Goal: Task Accomplishment & Management: Complete application form

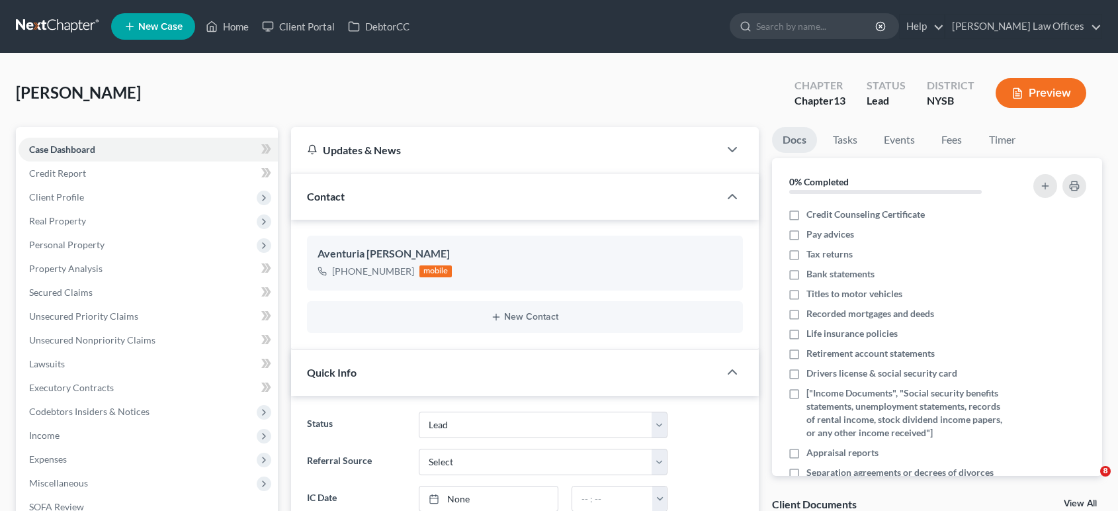
select select "10"
click at [236, 28] on link "Home" at bounding box center [227, 27] width 56 height 24
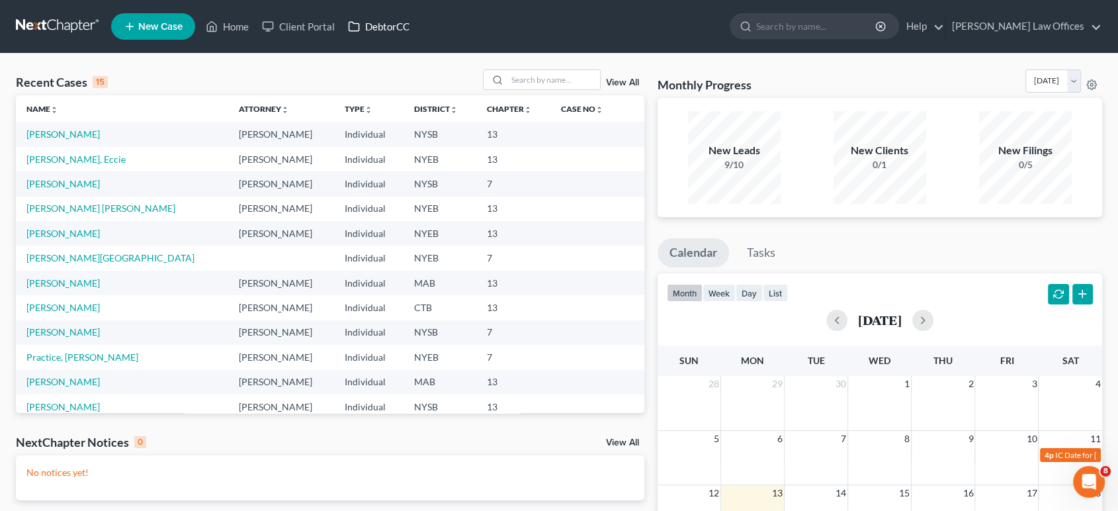
click at [379, 29] on link "DebtorCC" at bounding box center [378, 27] width 75 height 24
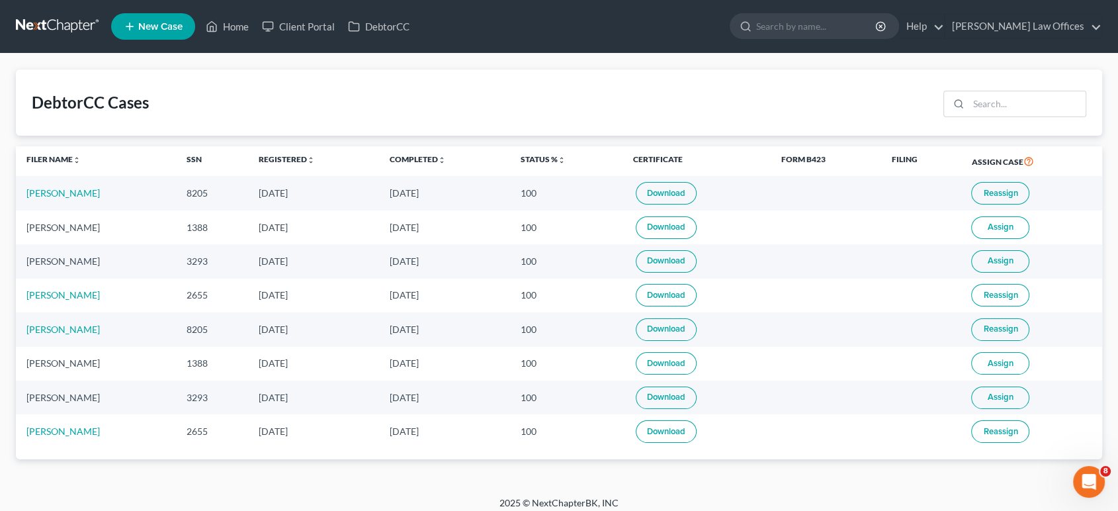
click at [164, 22] on span "New Case" at bounding box center [160, 27] width 44 height 10
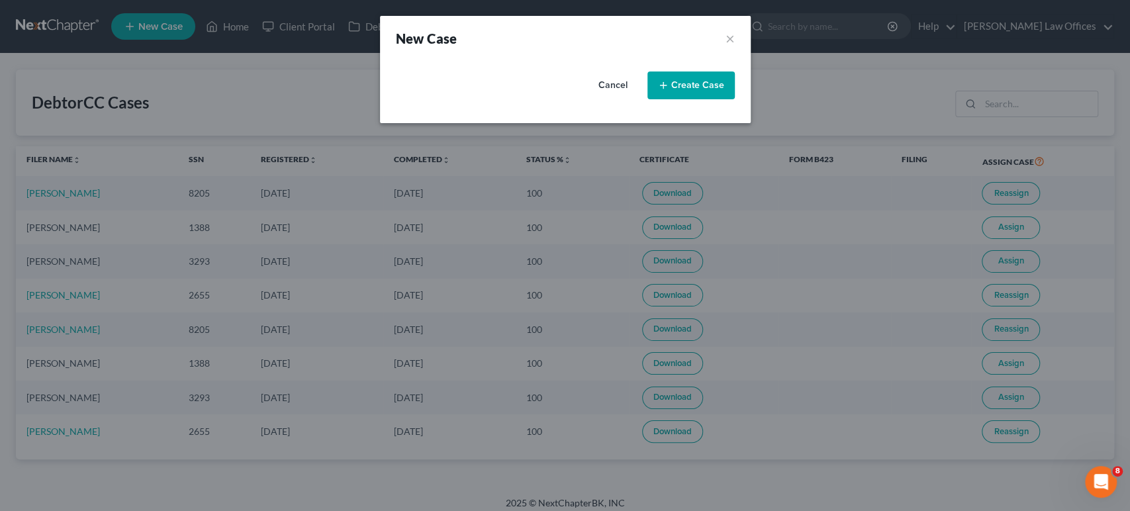
select select "53"
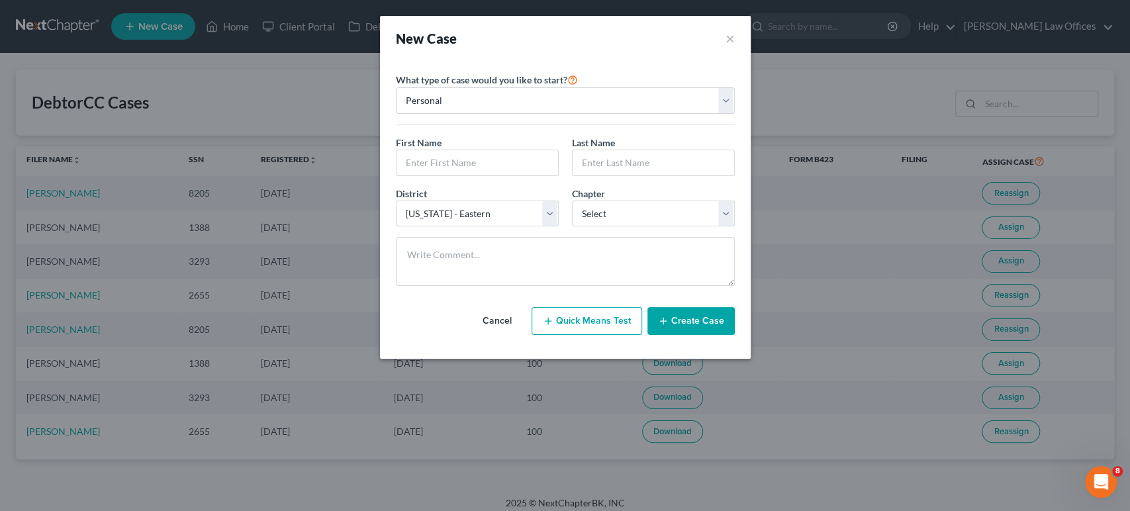
click at [512, 320] on button "Cancel" at bounding box center [497, 321] width 58 height 26
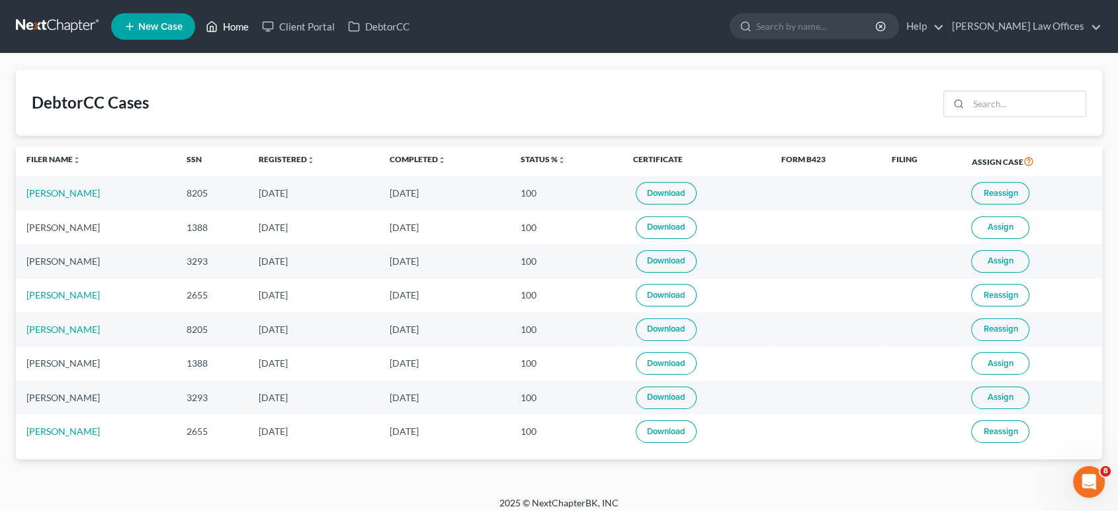
click at [238, 26] on link "Home" at bounding box center [227, 27] width 56 height 24
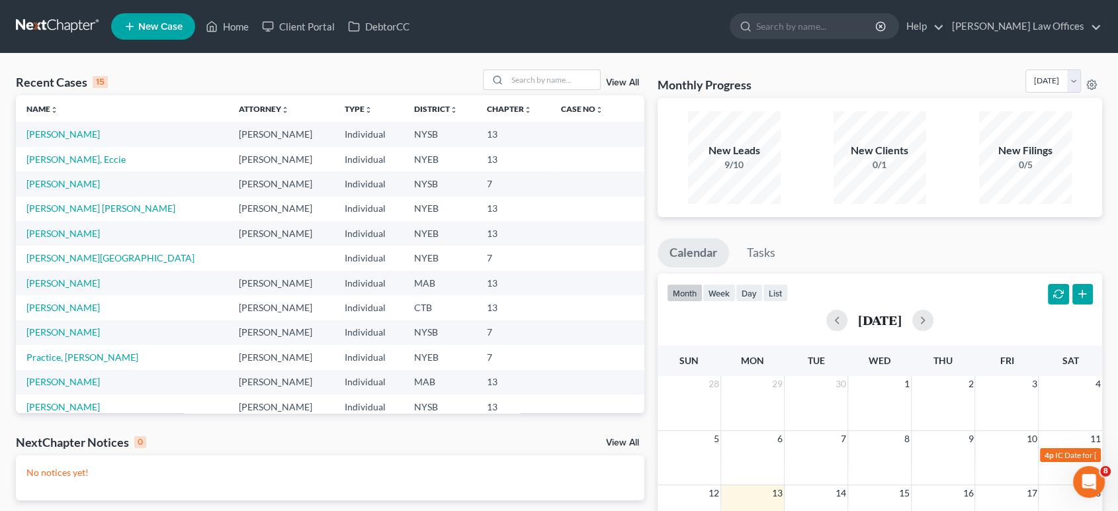
click at [169, 30] on span "New Case" at bounding box center [160, 27] width 44 height 10
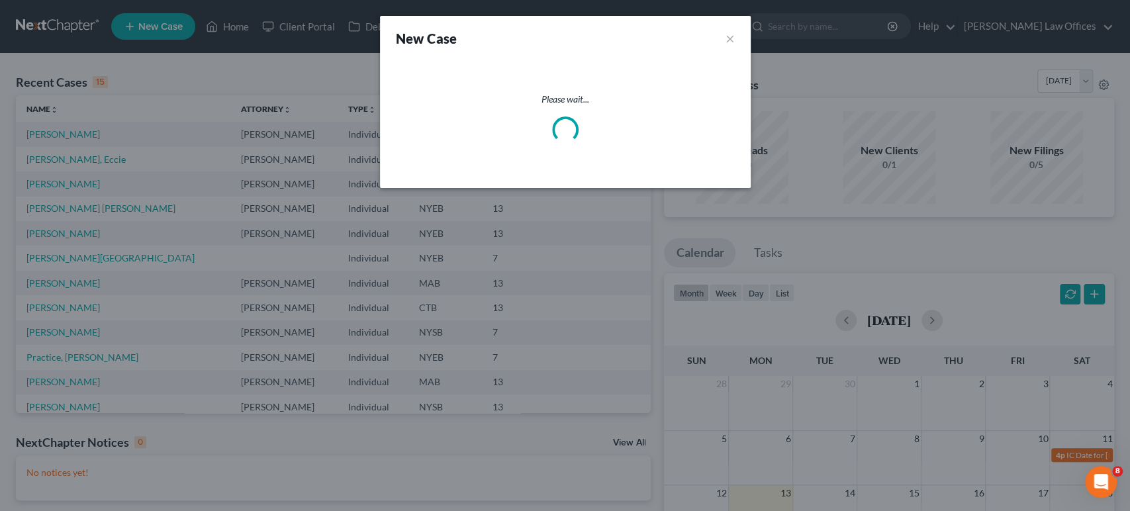
select select "53"
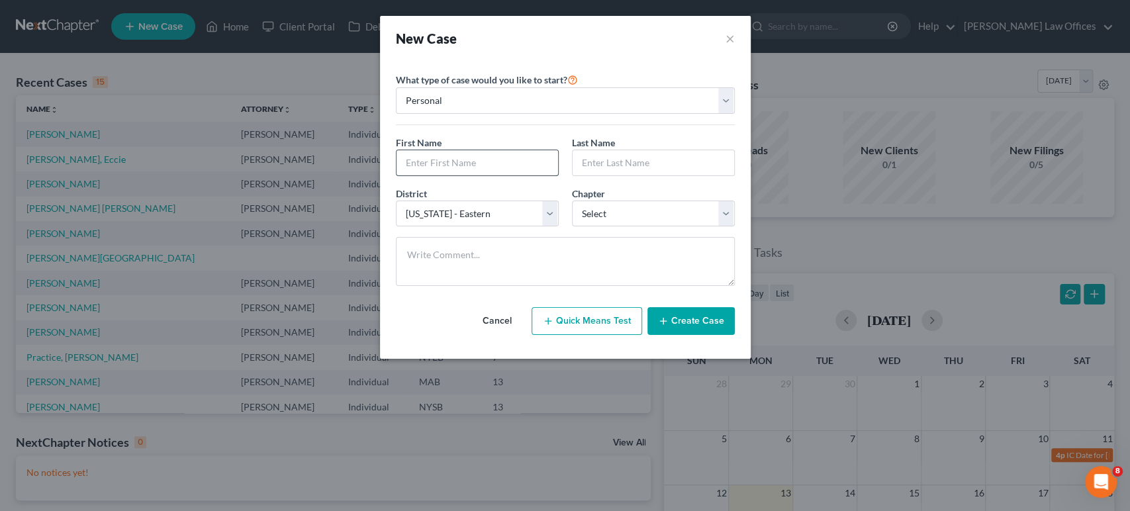
click at [490, 158] on input "text" at bounding box center [476, 162] width 161 height 25
type input "[PERSON_NAME]"
click at [609, 168] on input "text" at bounding box center [652, 162] width 161 height 25
type input "[PERSON_NAME]"
click at [550, 213] on select "Select [US_STATE] - [GEOGRAPHIC_DATA] [US_STATE] - [GEOGRAPHIC_DATA][US_STATE] …" at bounding box center [477, 214] width 163 height 26
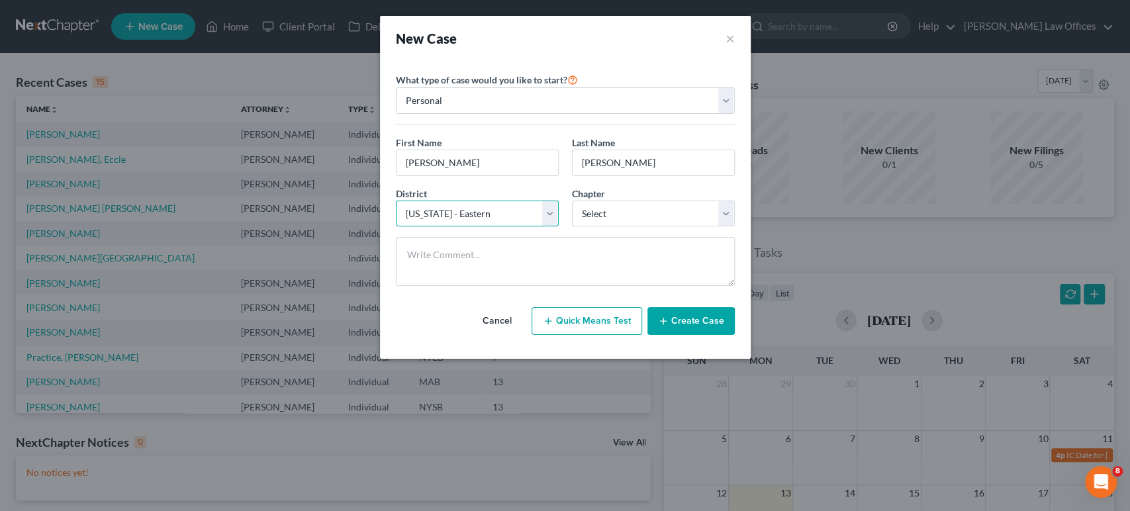
select select "39"
click at [396, 201] on select "Select [US_STATE] - [GEOGRAPHIC_DATA] [US_STATE] - [GEOGRAPHIC_DATA][US_STATE] …" at bounding box center [477, 214] width 163 height 26
click at [604, 212] on select "Select 7 11 12 13" at bounding box center [653, 214] width 163 height 26
select select "3"
click at [572, 201] on select "Select 7 11 12 13" at bounding box center [653, 214] width 163 height 26
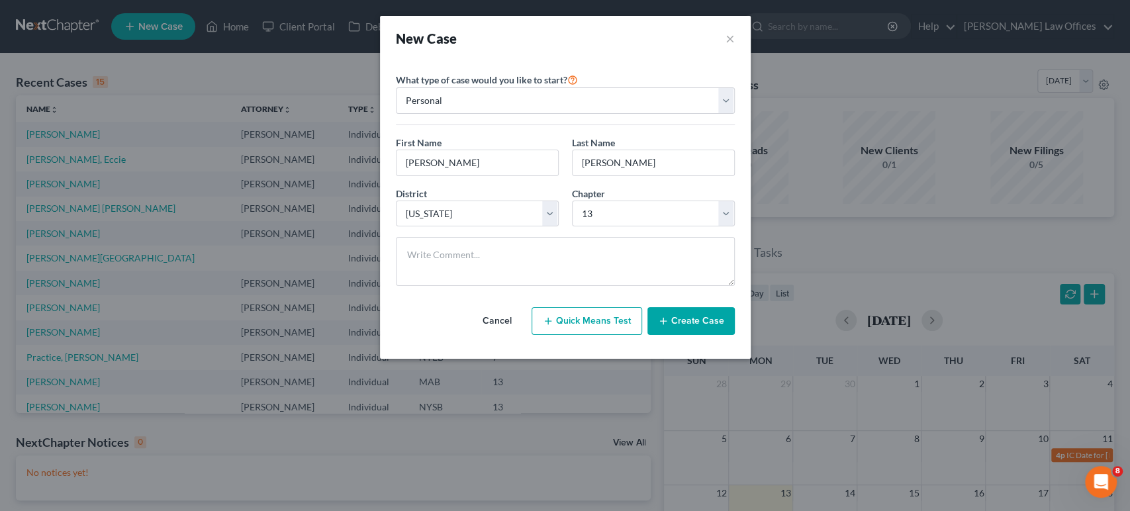
click at [688, 322] on button "Create Case" at bounding box center [690, 321] width 87 height 28
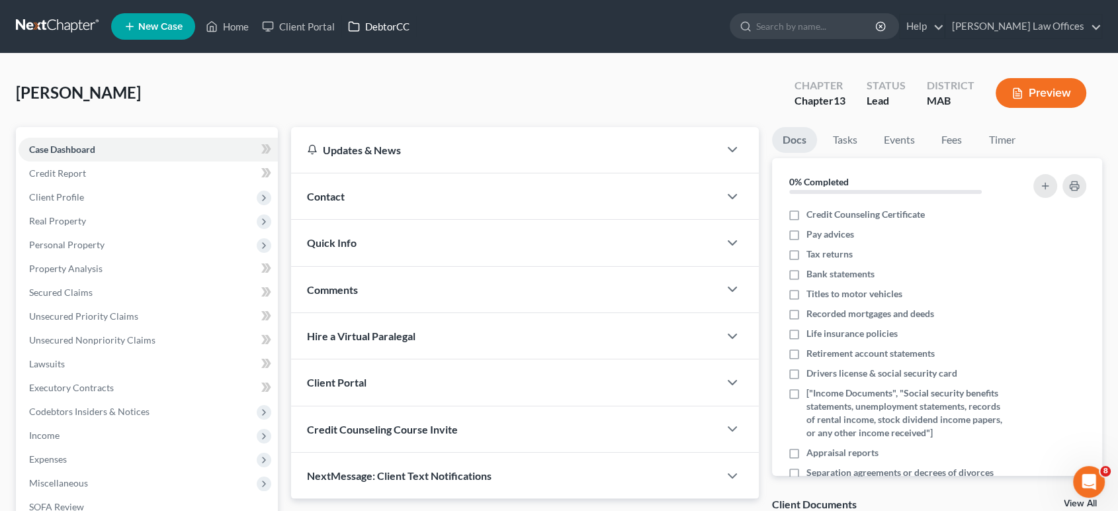
click at [377, 28] on link "DebtorCC" at bounding box center [378, 27] width 75 height 24
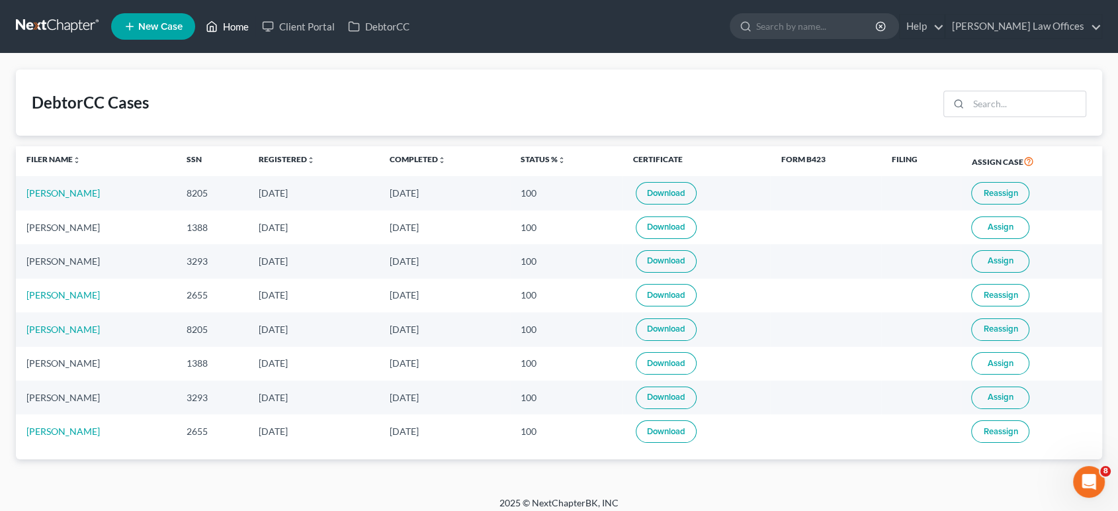
click at [228, 26] on link "Home" at bounding box center [227, 27] width 56 height 24
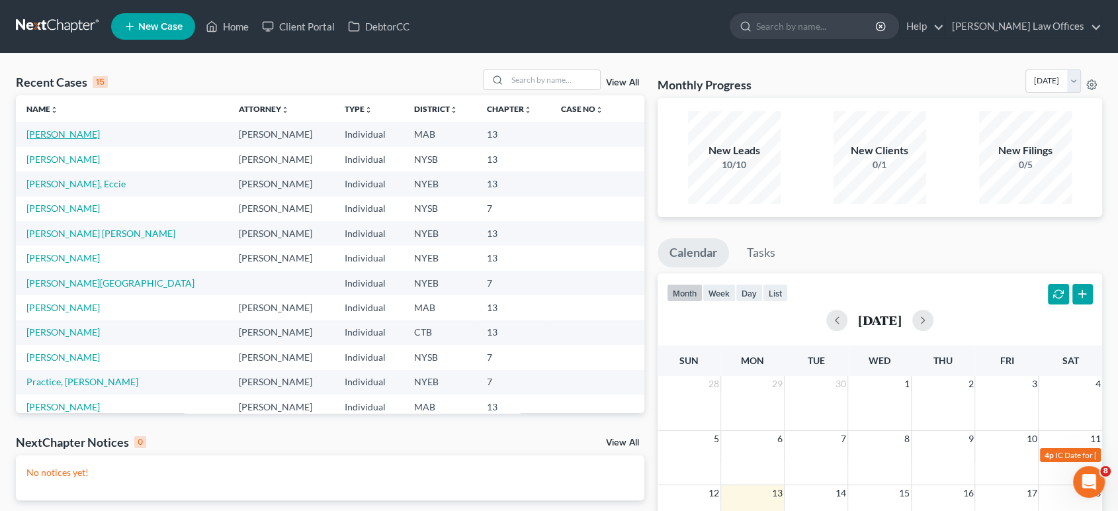
click at [80, 138] on link "[PERSON_NAME]" at bounding box center [62, 133] width 73 height 11
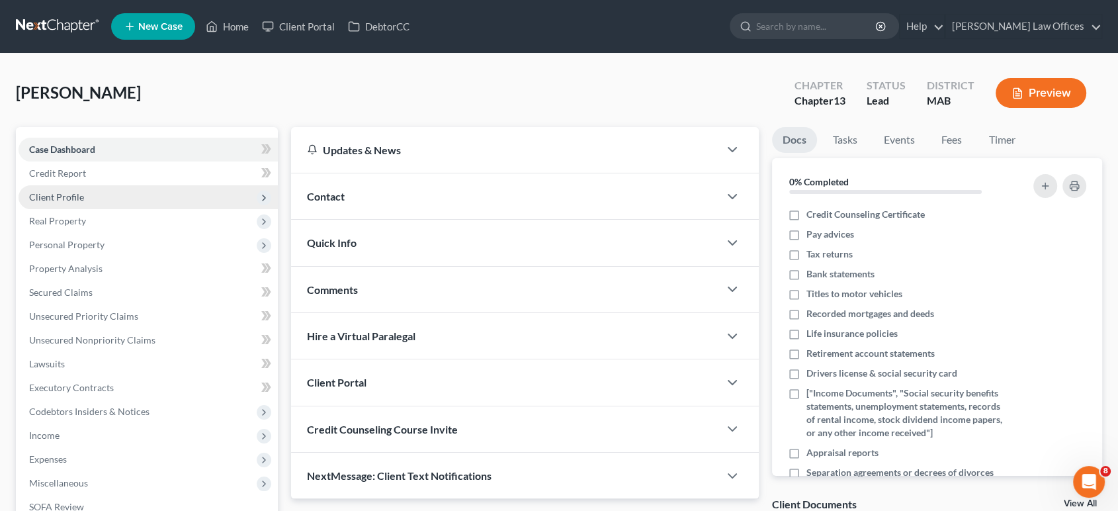
click at [74, 195] on span "Client Profile" at bounding box center [56, 196] width 55 height 11
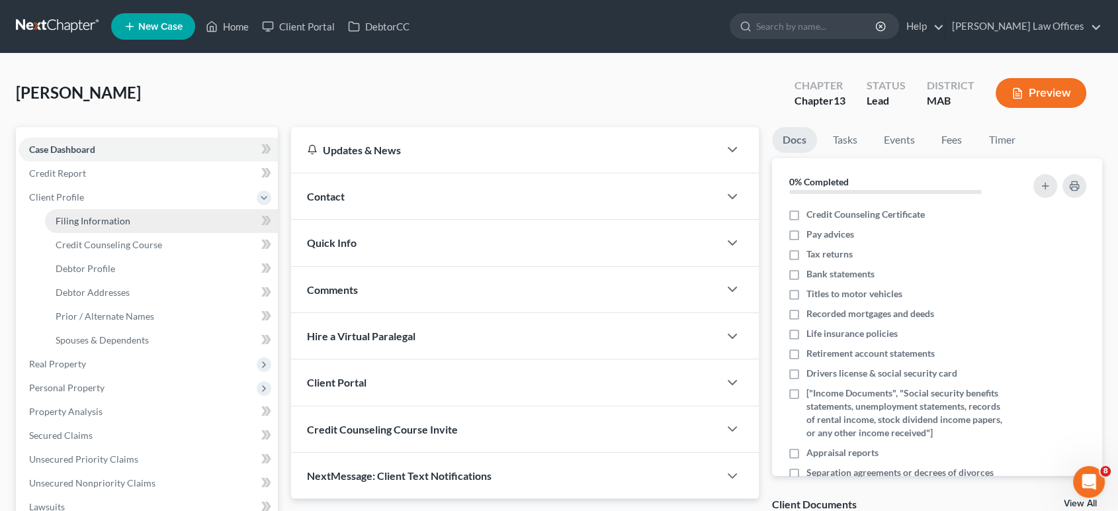
click at [99, 221] on span "Filing Information" at bounding box center [93, 220] width 75 height 11
select select "1"
select select "0"
select select "3"
select select "39"
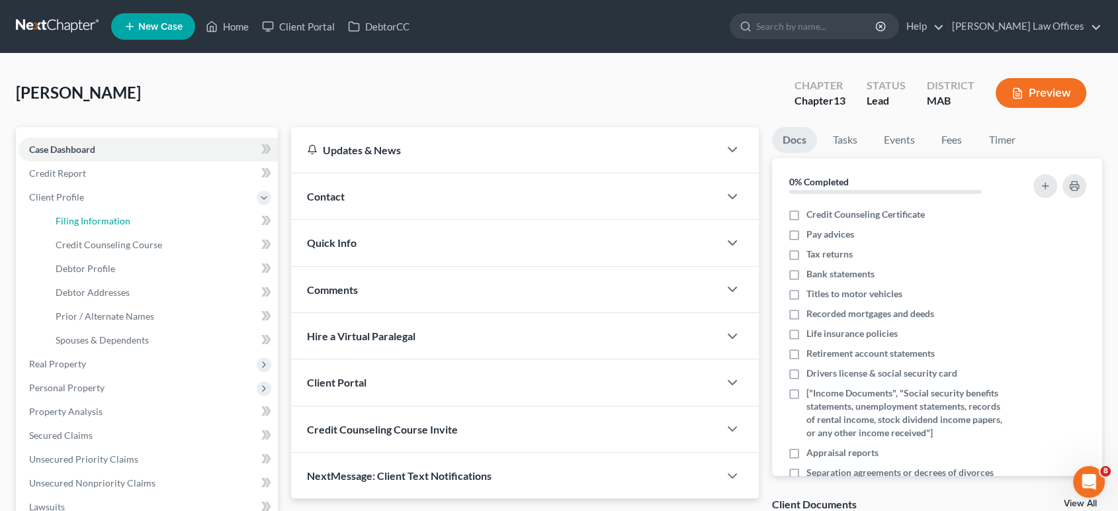
select select "22"
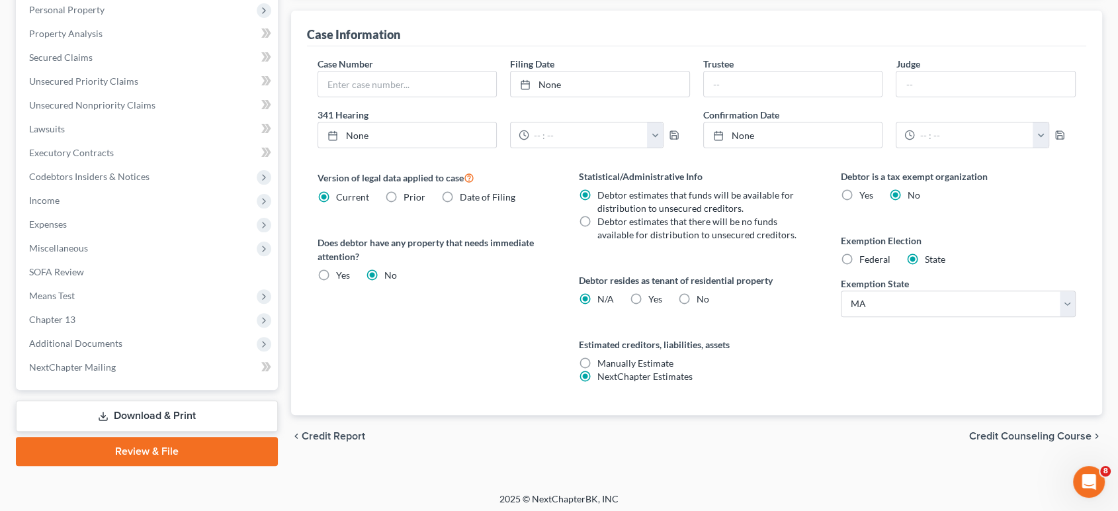
scroll to position [382, 0]
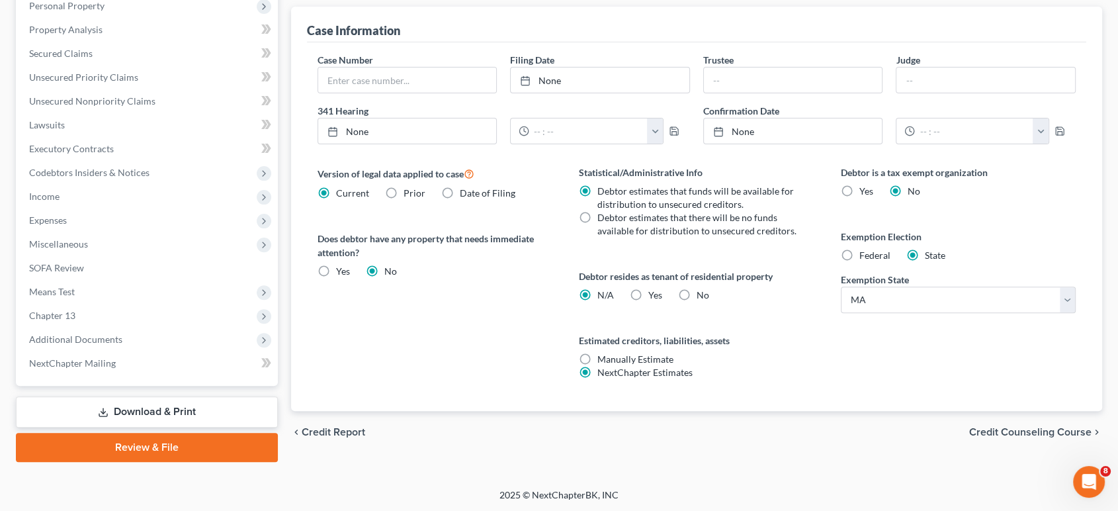
click at [860, 255] on label "Federal" at bounding box center [875, 255] width 31 height 13
click at [865, 255] on input "Federal" at bounding box center [869, 253] width 9 height 9
radio input "true"
radio input "false"
click at [992, 428] on span "Credit Counseling Course" at bounding box center [1030, 432] width 122 height 11
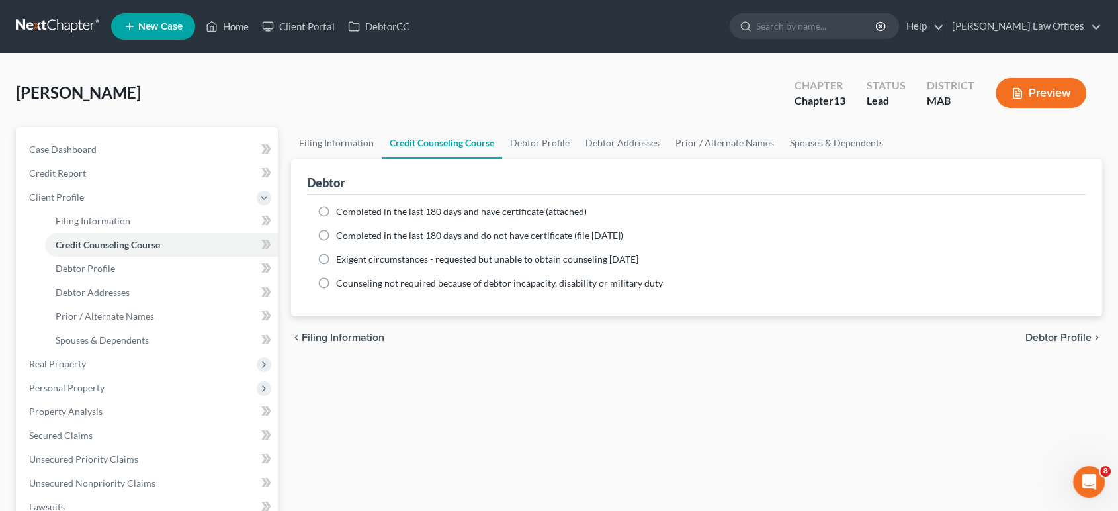
click at [1045, 334] on span "Debtor Profile" at bounding box center [1059, 337] width 66 height 11
select select "0"
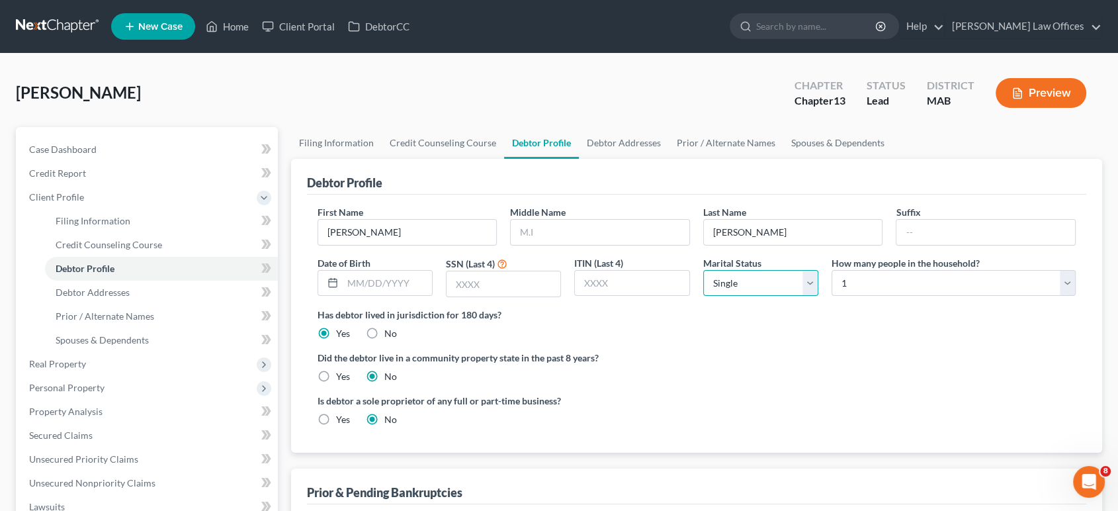
click at [810, 289] on select "Select Single Married Separated Divorced Widowed" at bounding box center [760, 283] width 115 height 26
select select "4"
click at [703, 270] on select "Select Single Married Separated Divorced Widowed" at bounding box center [760, 283] width 115 height 26
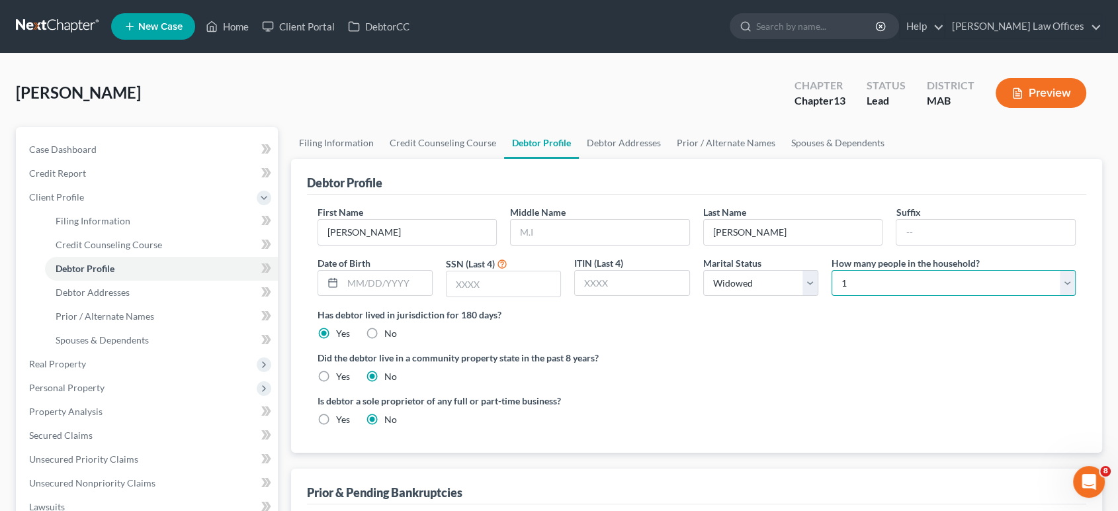
click at [849, 279] on select "Select 1 2 3 4 5 6 7 8 9 10 11 12 13 14 15 16 17 18 19 20" at bounding box center [954, 283] width 244 height 26
select select "4"
click at [832, 270] on select "Select 1 2 3 4 5 6 7 8 9 10 11 12 13 14 15 16 17 18 19 20" at bounding box center [954, 283] width 244 height 26
click at [553, 238] on input "text" at bounding box center [600, 232] width 179 height 25
click at [380, 281] on input "text" at bounding box center [387, 283] width 89 height 25
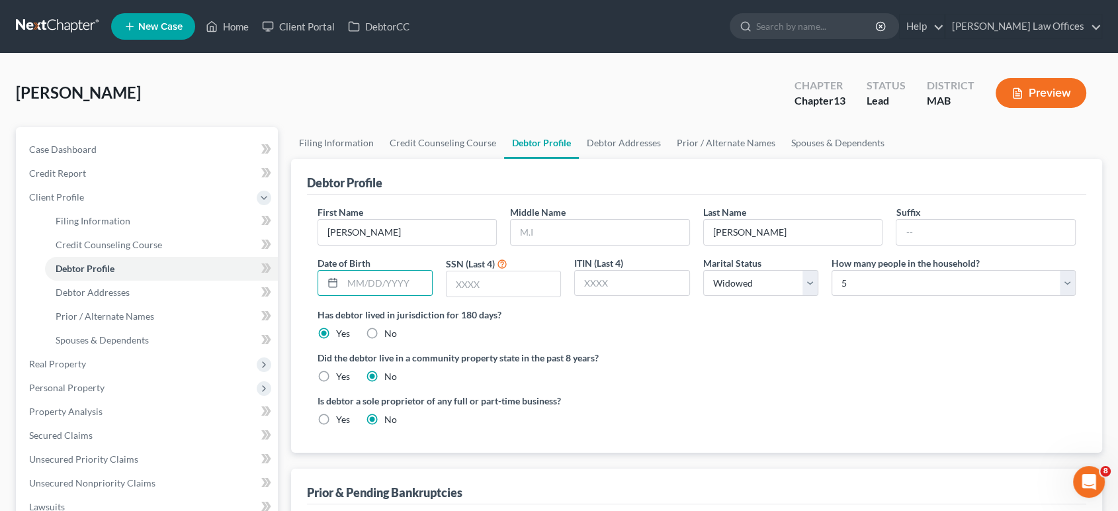
click at [605, 318] on label "Has debtor lived in jurisdiction for 180 days?" at bounding box center [697, 315] width 759 height 14
click at [349, 281] on input "text" at bounding box center [387, 283] width 89 height 25
click at [715, 344] on ng-include "First Name [PERSON_NAME] Middle Name Last Name [PERSON_NAME] Date of Birth SSN …" at bounding box center [697, 321] width 759 height 232
click at [810, 282] on select "Select Single Married Separated Divorced Widowed" at bounding box center [760, 283] width 115 height 26
click at [847, 340] on ng-include "First Name [PERSON_NAME] Middle Name Last Name [PERSON_NAME] Date of Birth SSN …" at bounding box center [697, 321] width 759 height 232
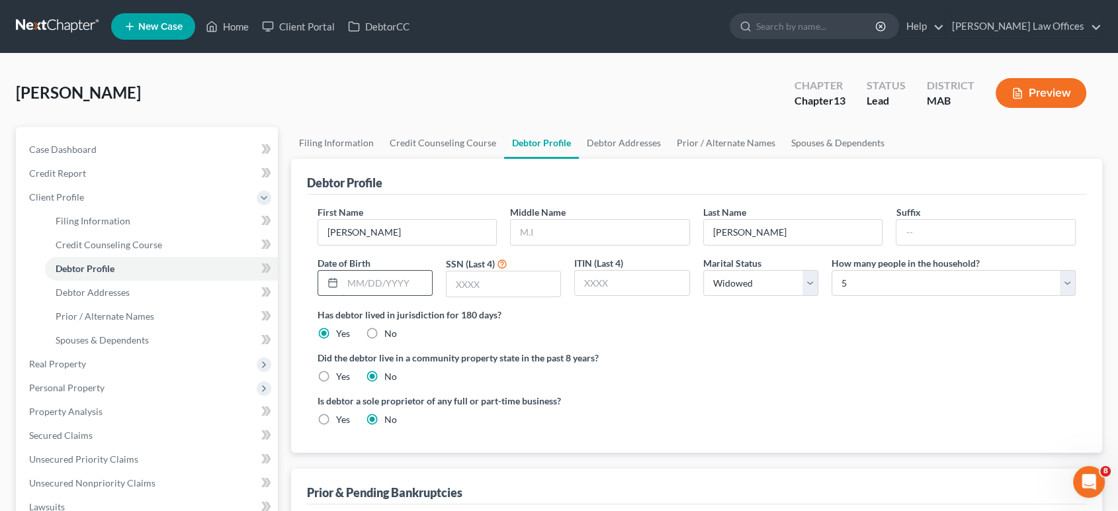
click at [406, 285] on input "text" at bounding box center [387, 283] width 89 height 25
click at [568, 228] on input "text" at bounding box center [600, 232] width 179 height 25
type input "L"
click at [355, 292] on input "text" at bounding box center [387, 283] width 89 height 25
type input "12221978"
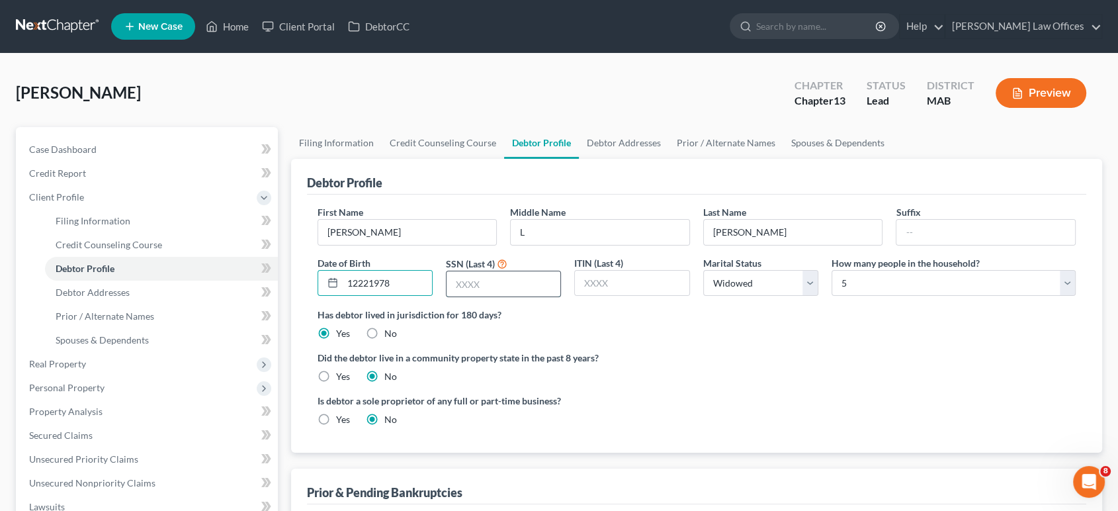
click at [513, 292] on input "text" at bounding box center [504, 283] width 114 height 25
type input "2807"
click at [357, 280] on input "12221978" at bounding box center [387, 283] width 89 height 25
click at [371, 287] on input "12/221978" at bounding box center [387, 283] width 89 height 25
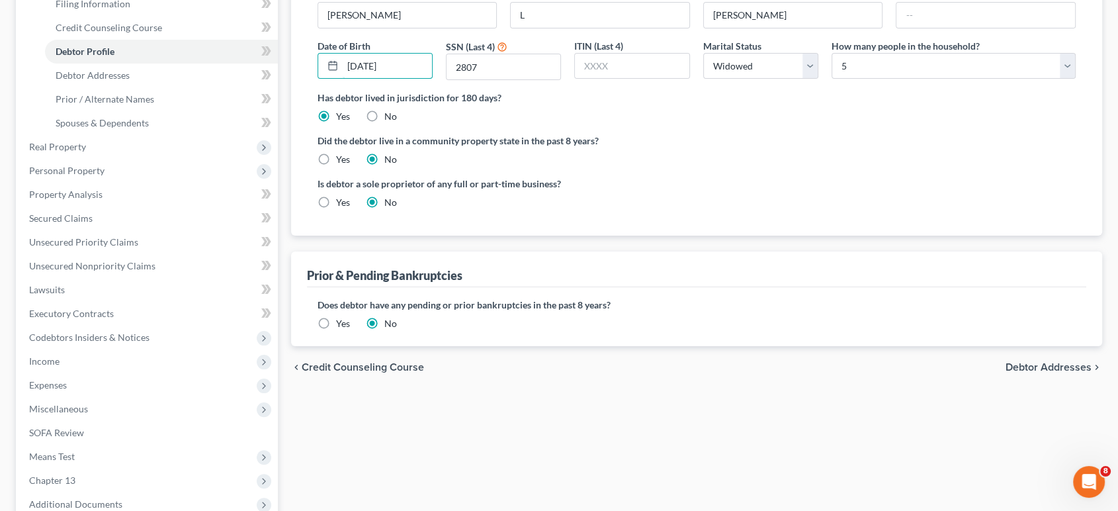
scroll to position [220, 0]
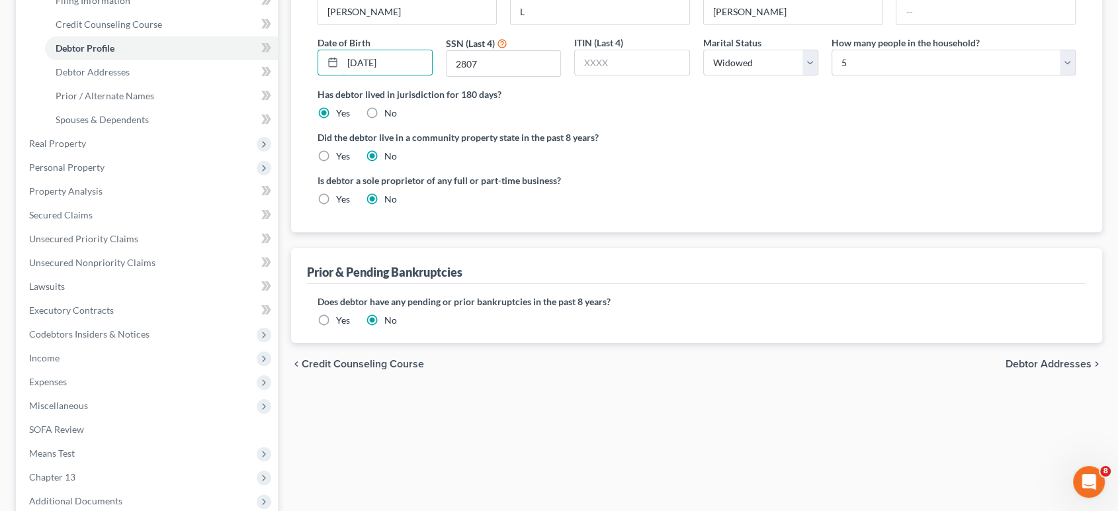
type input "[DATE]"
click at [1057, 365] on span "Debtor Addresses" at bounding box center [1049, 364] width 86 height 11
select select "0"
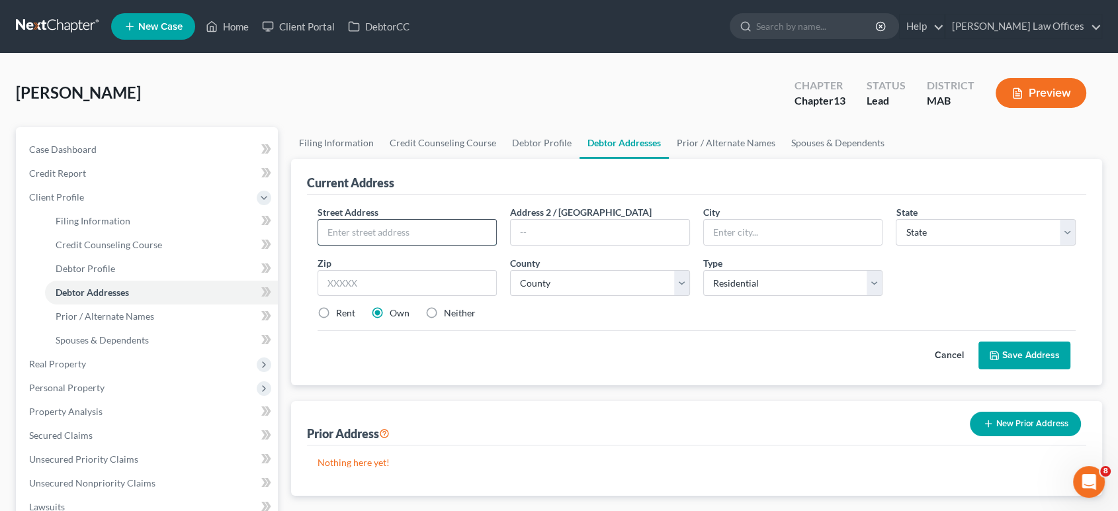
click at [360, 237] on input "text" at bounding box center [407, 232] width 179 height 25
click at [729, 77] on div "[PERSON_NAME] Upgraded Chapter Chapter 13 Status Lead District MAB Preview" at bounding box center [559, 98] width 1087 height 58
click at [72, 144] on span "Case Dashboard" at bounding box center [62, 149] width 67 height 11
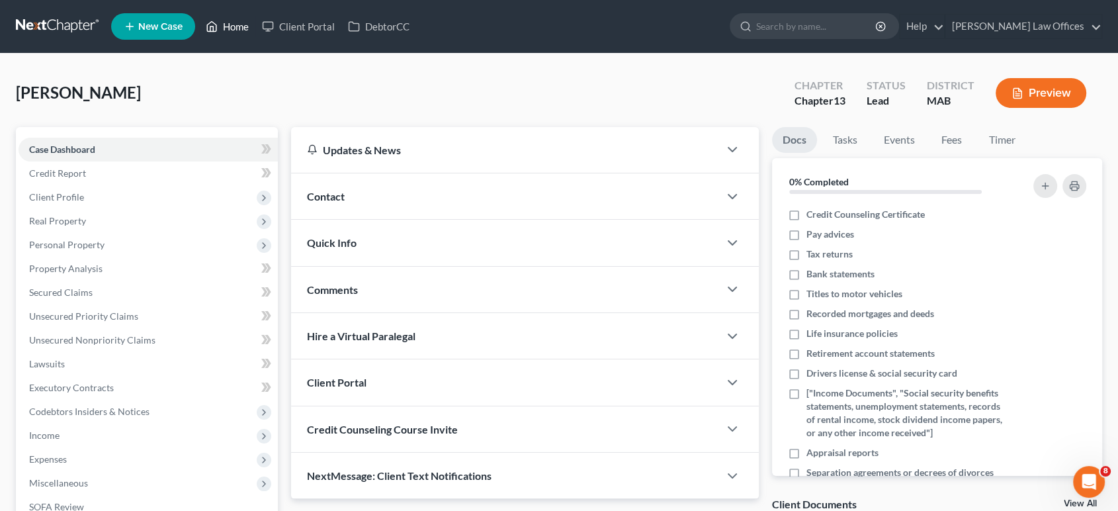
click at [226, 27] on link "Home" at bounding box center [227, 27] width 56 height 24
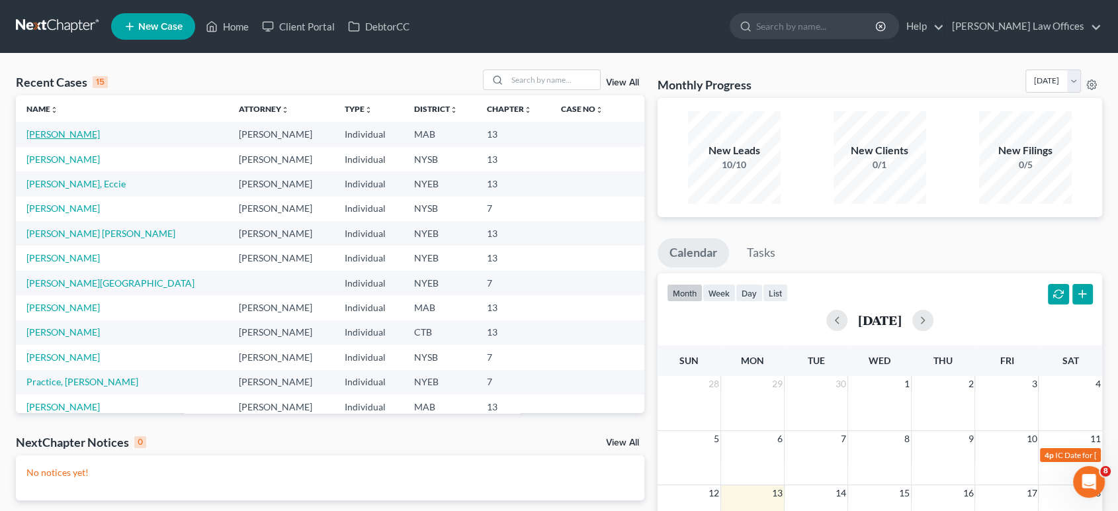
click at [71, 134] on link "[PERSON_NAME]" at bounding box center [62, 133] width 73 height 11
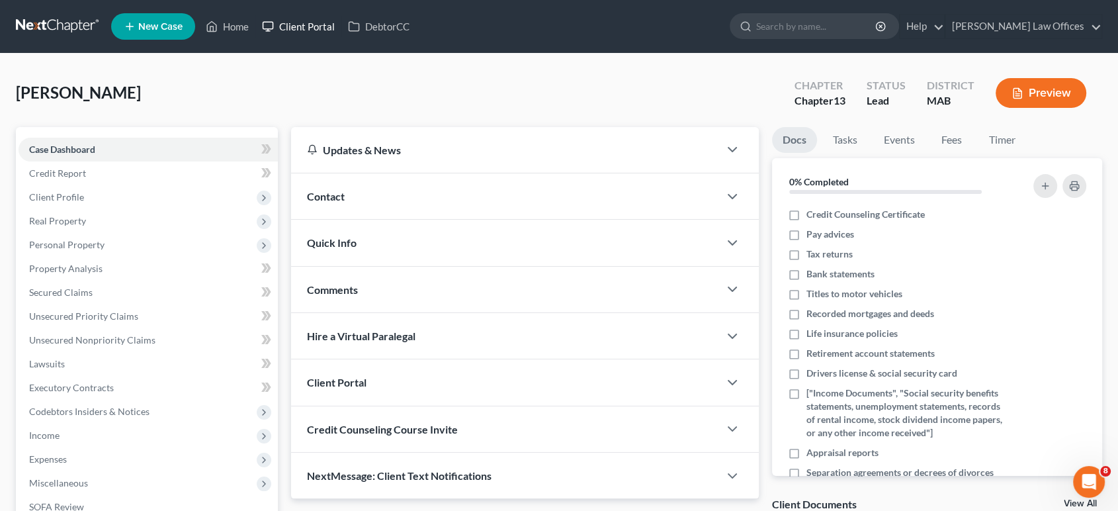
click at [318, 27] on link "Client Portal" at bounding box center [298, 27] width 86 height 24
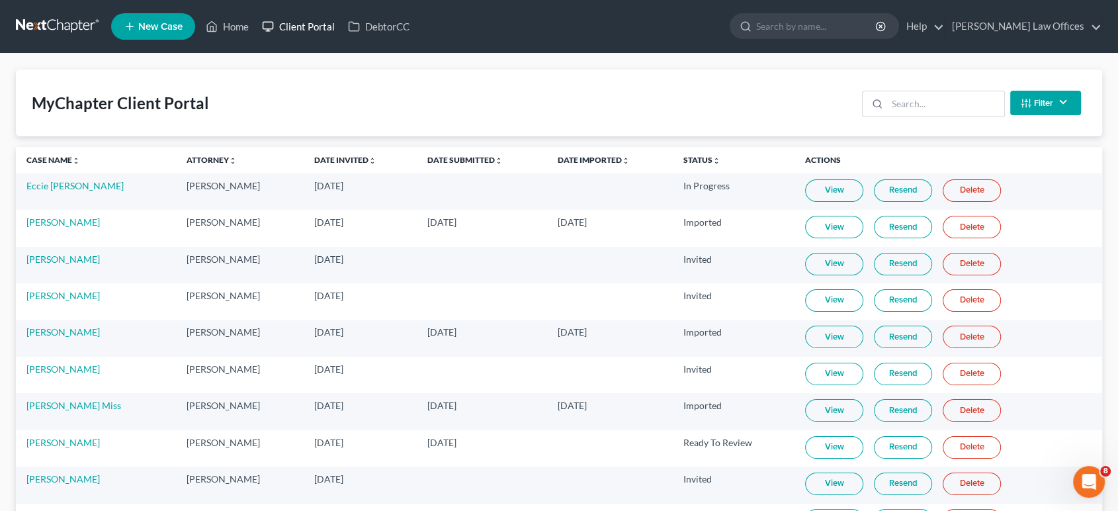
click at [259, 26] on link "Client Portal" at bounding box center [298, 27] width 86 height 24
click at [227, 26] on link "Home" at bounding box center [227, 27] width 56 height 24
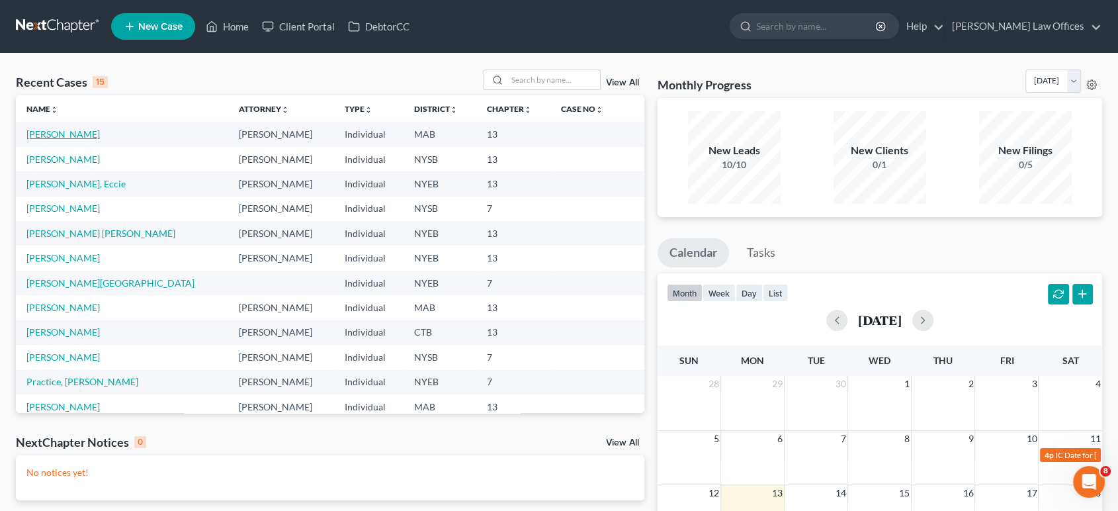
click at [66, 134] on link "[PERSON_NAME]" at bounding box center [62, 133] width 73 height 11
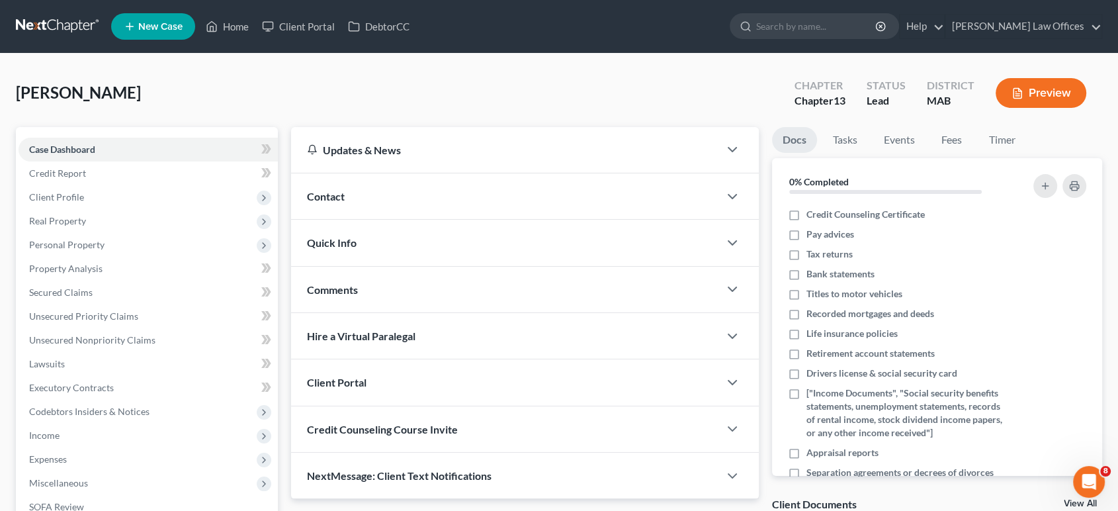
scroll to position [147, 0]
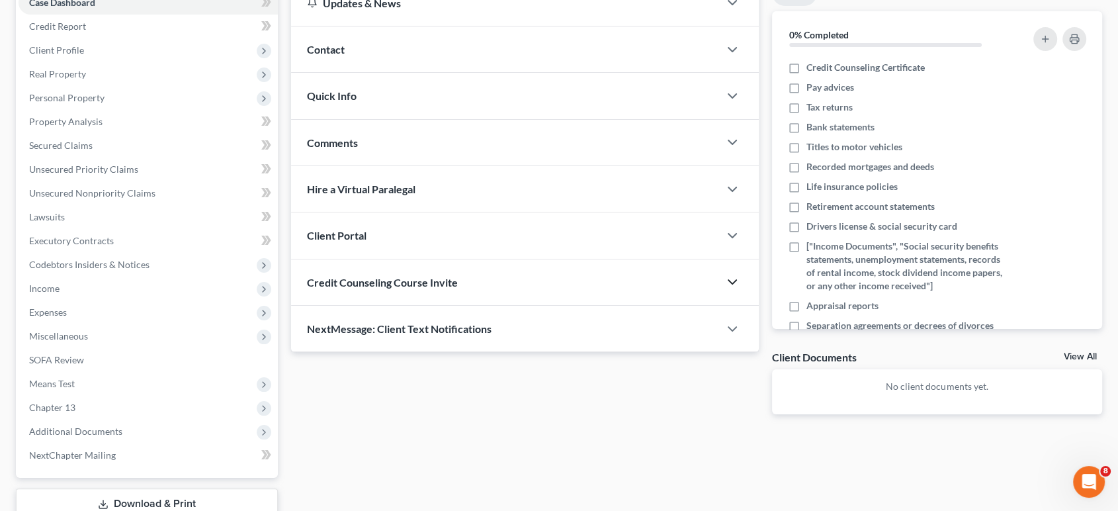
click at [729, 283] on icon "button" at bounding box center [733, 282] width 16 height 16
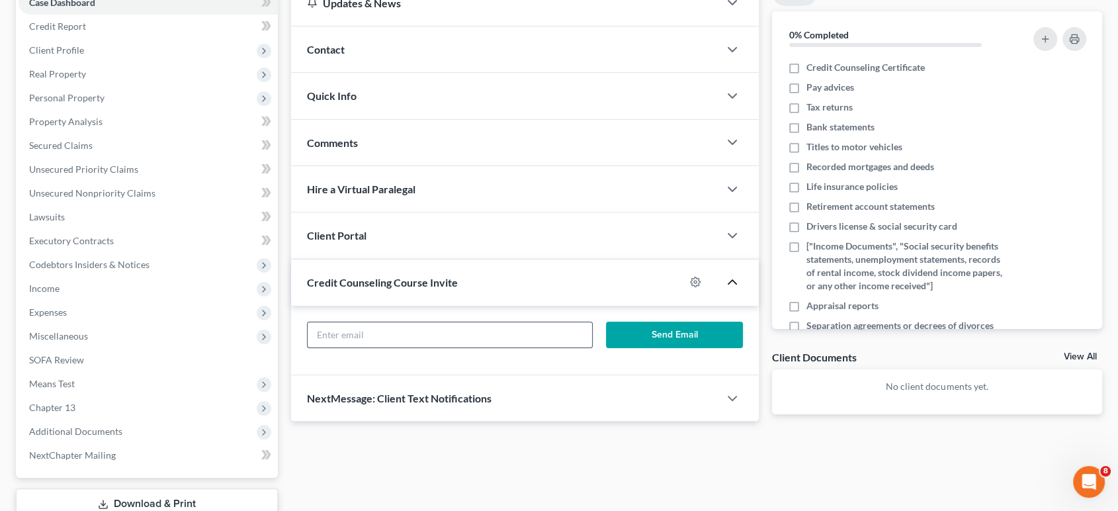
click at [444, 327] on input "text" at bounding box center [450, 334] width 285 height 25
type input "[EMAIL_ADDRESS][DOMAIN_NAME]"
click at [662, 335] on button "Send Email" at bounding box center [674, 335] width 136 height 26
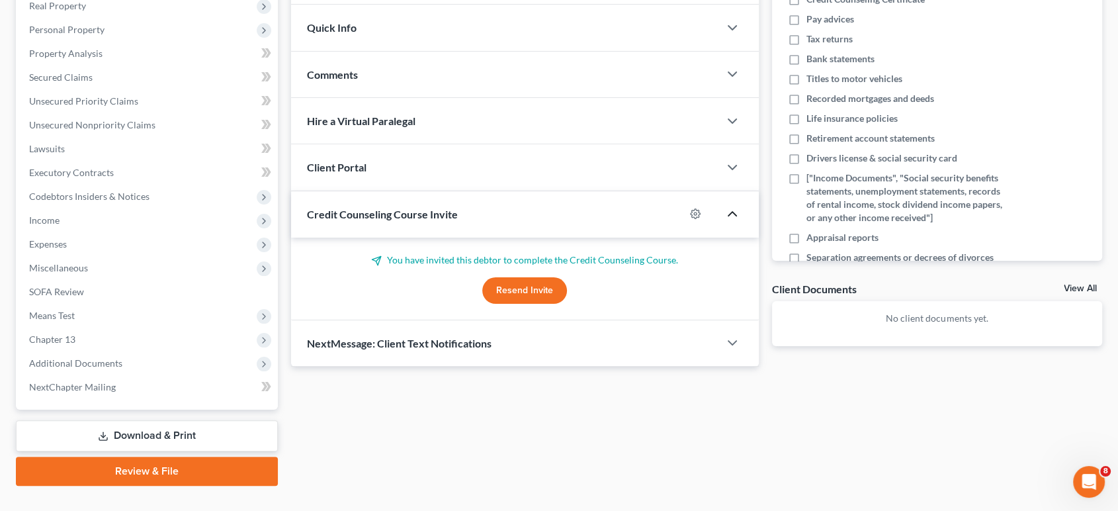
scroll to position [0, 0]
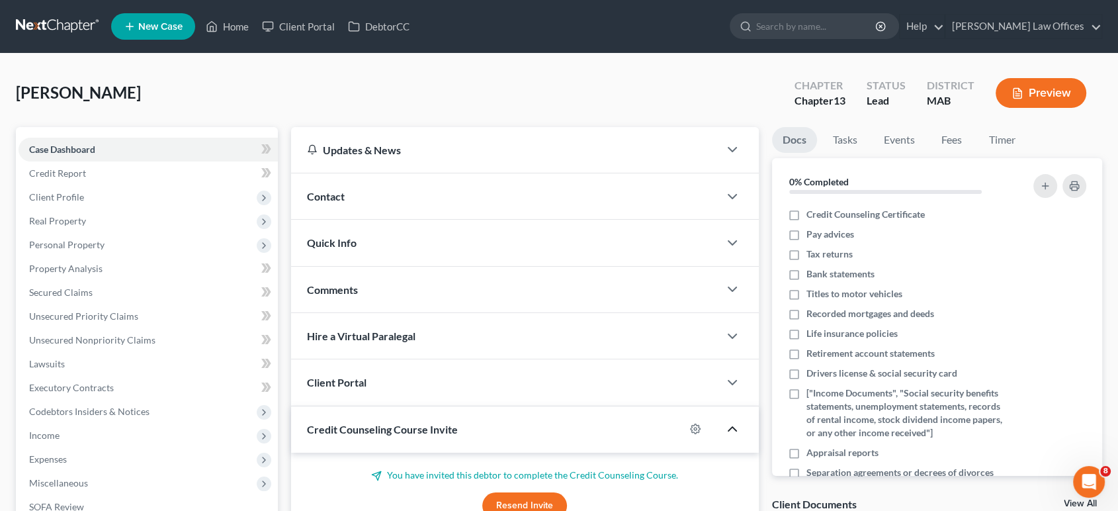
click at [512, 184] on div "Contact" at bounding box center [505, 196] width 428 height 46
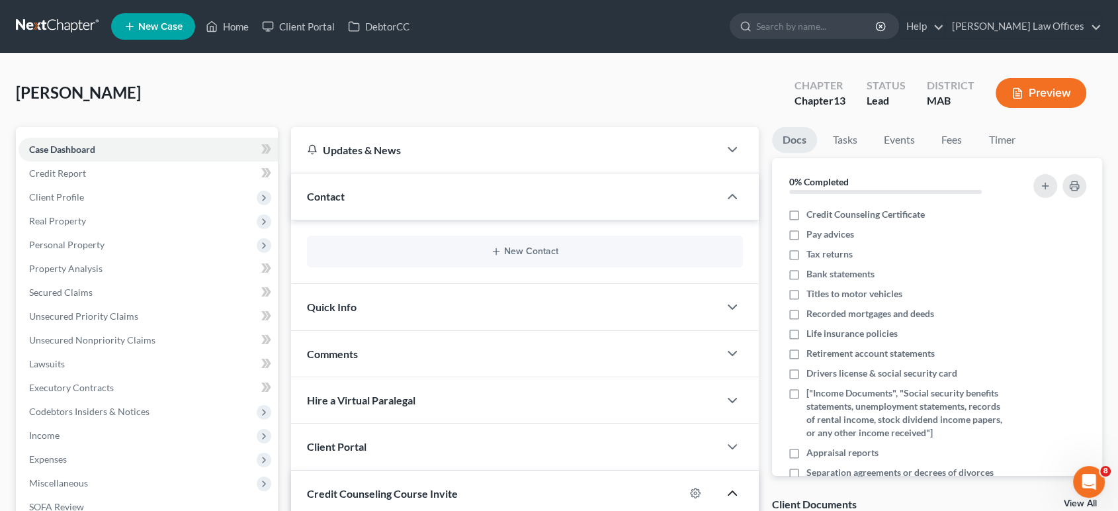
click at [510, 296] on div "Quick Info" at bounding box center [505, 307] width 428 height 46
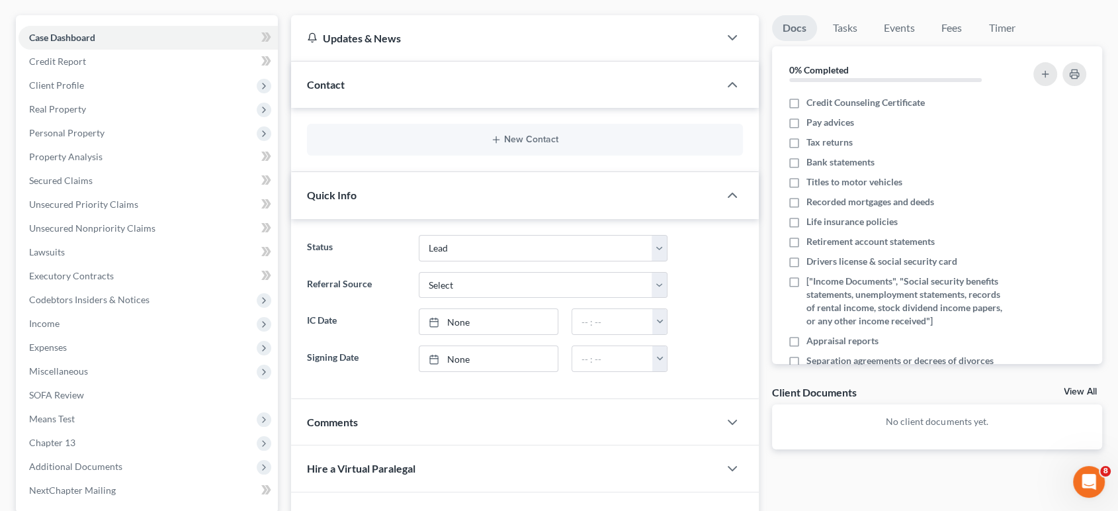
scroll to position [220, 0]
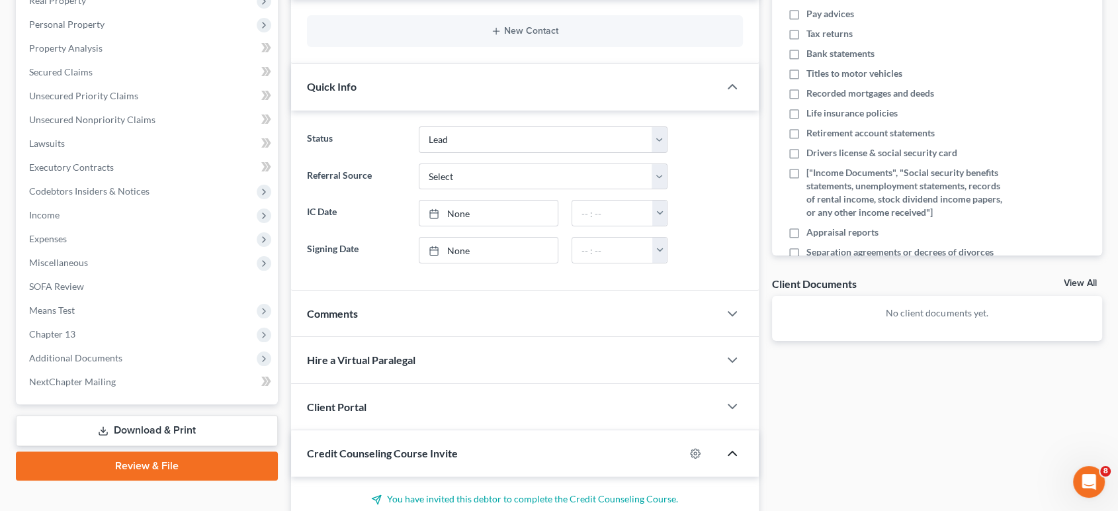
click at [511, 309] on div "Comments" at bounding box center [505, 314] width 428 height 46
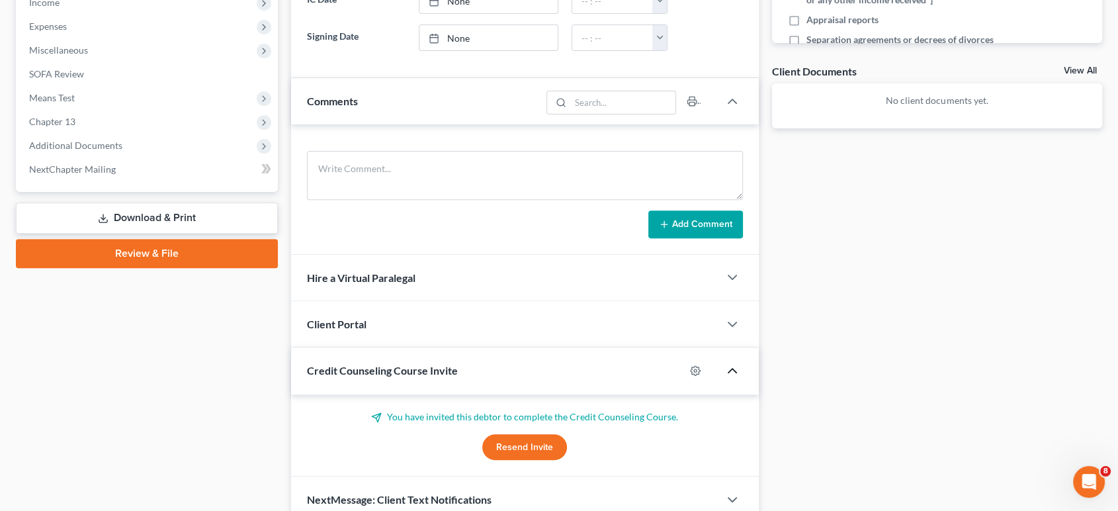
scroll to position [441, 0]
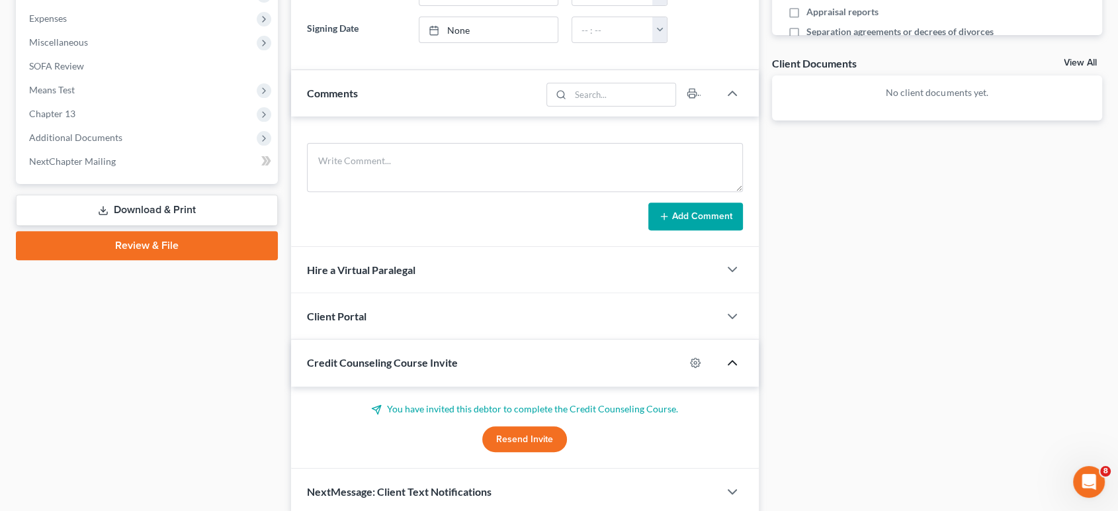
click at [498, 274] on div "Hire a Virtual Paralegal" at bounding box center [505, 270] width 428 height 46
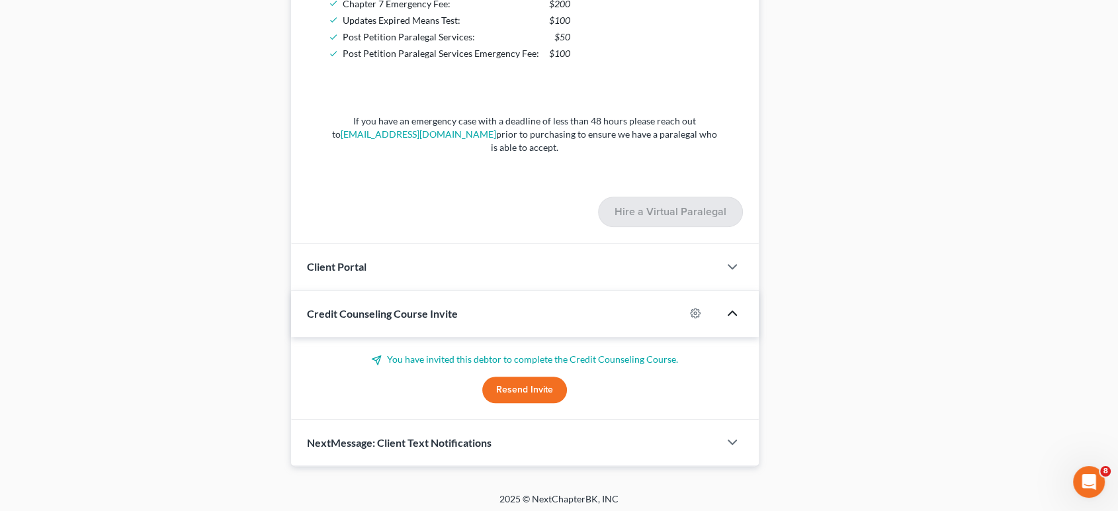
scroll to position [1112, 0]
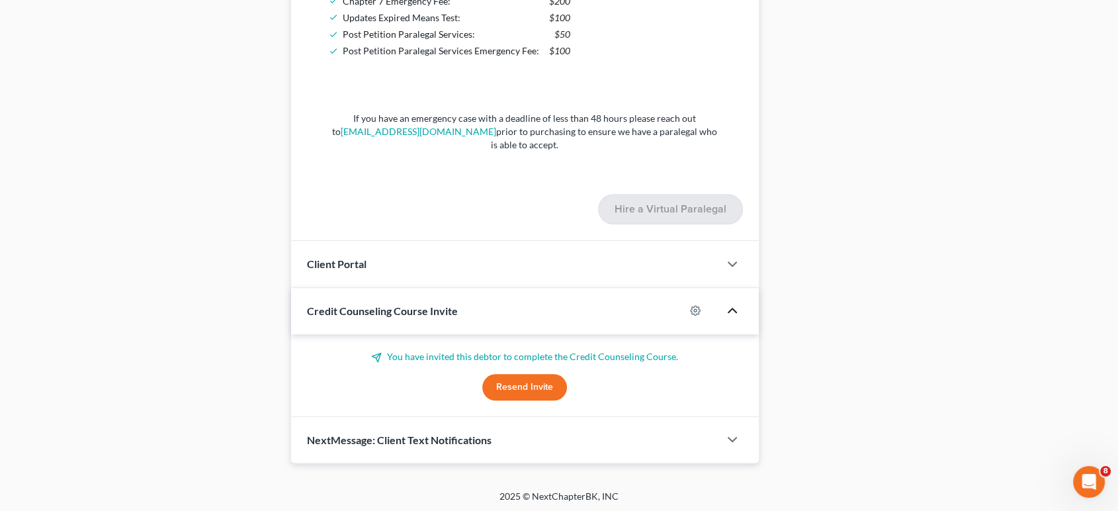
click at [496, 269] on div "Client Portal" at bounding box center [505, 264] width 428 height 46
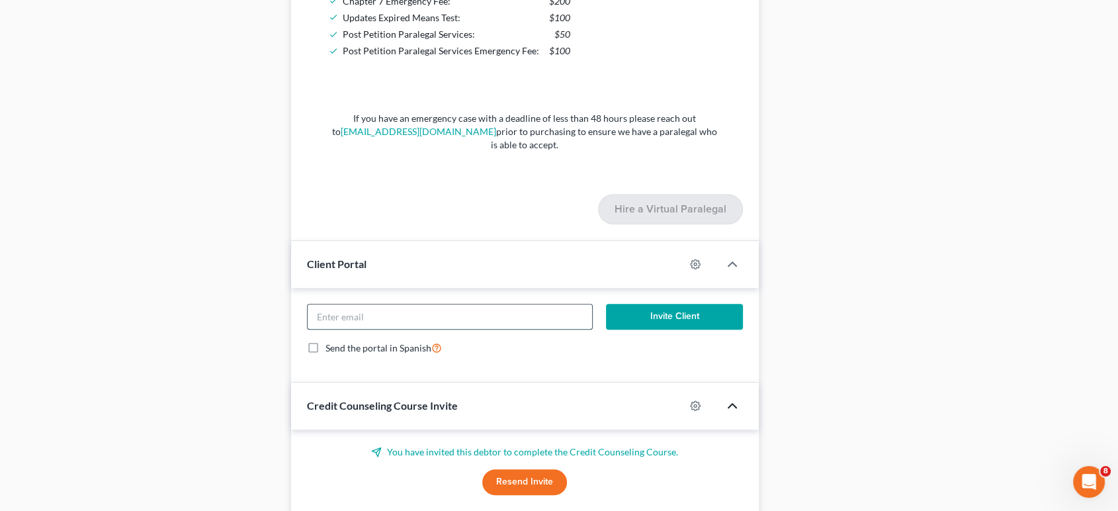
click at [495, 312] on input "email" at bounding box center [450, 316] width 285 height 25
type input "[EMAIL_ADDRESS][DOMAIN_NAME]"
click at [653, 314] on button "Invite Client" at bounding box center [674, 317] width 136 height 26
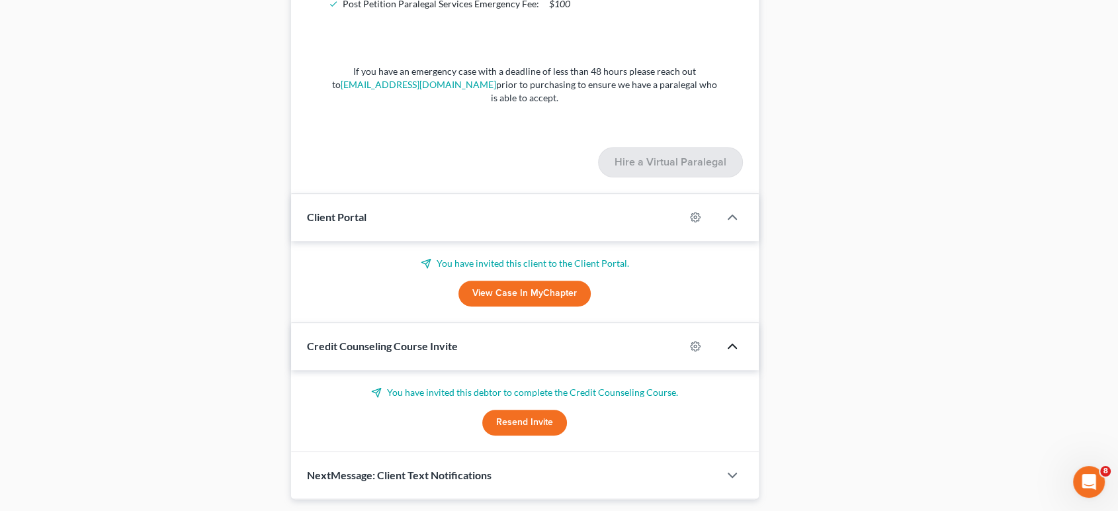
scroll to position [1194, 0]
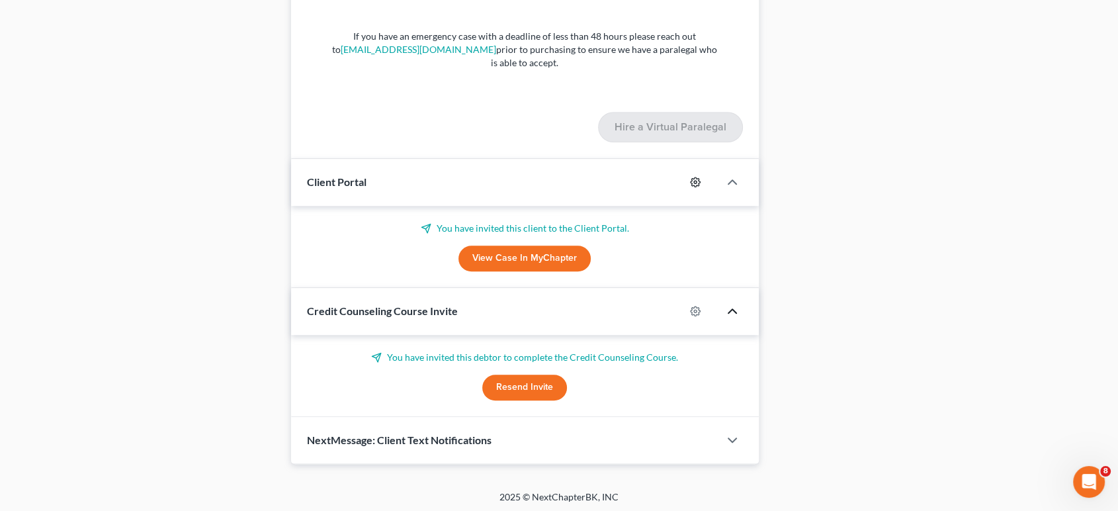
click at [695, 181] on circle "button" at bounding box center [695, 182] width 3 height 3
select select "0"
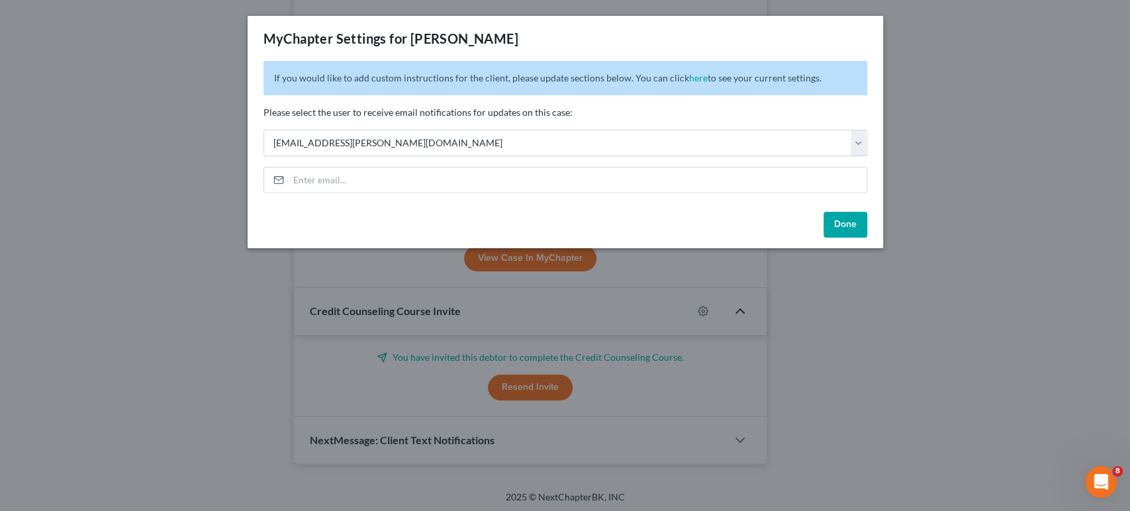
click at [839, 223] on button "Done" at bounding box center [845, 225] width 44 height 26
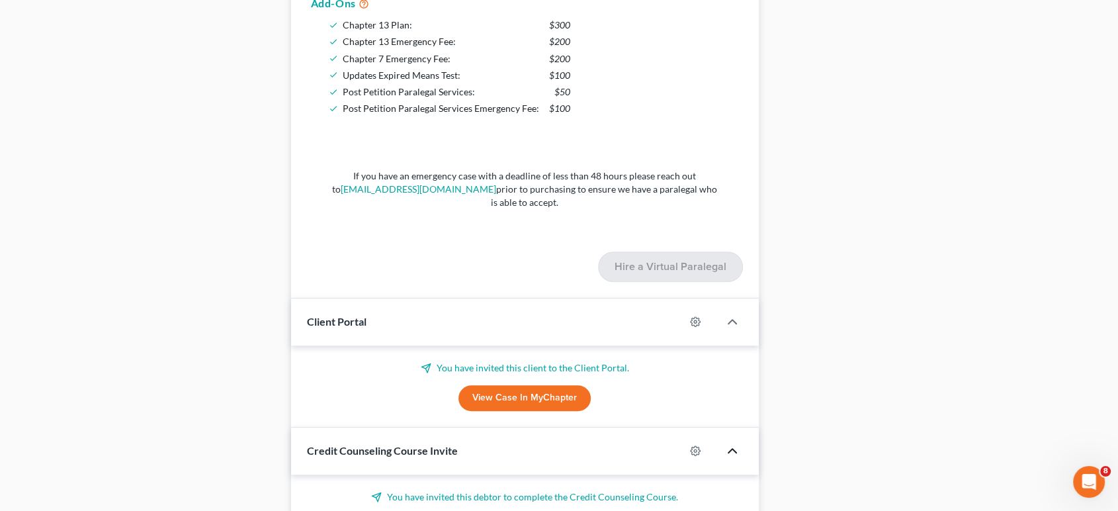
scroll to position [1029, 0]
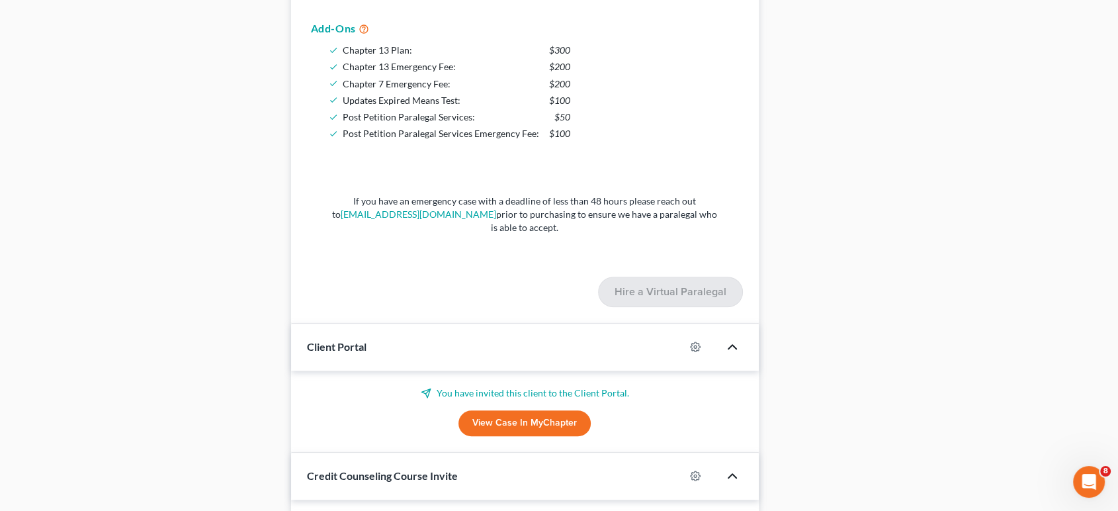
click at [731, 342] on icon "button" at bounding box center [733, 347] width 16 height 16
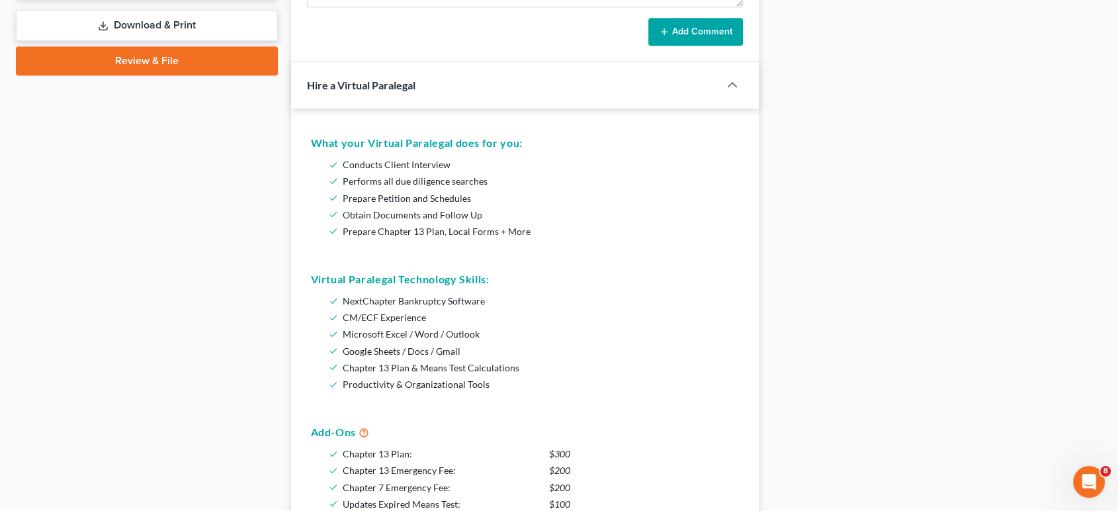
scroll to position [441, 0]
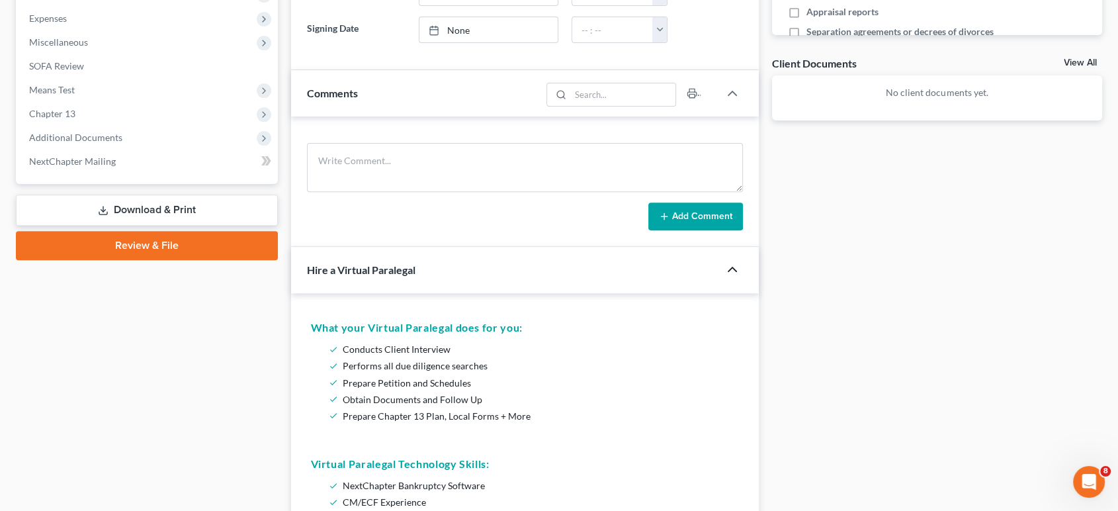
click at [731, 269] on icon "button" at bounding box center [733, 269] width 16 height 16
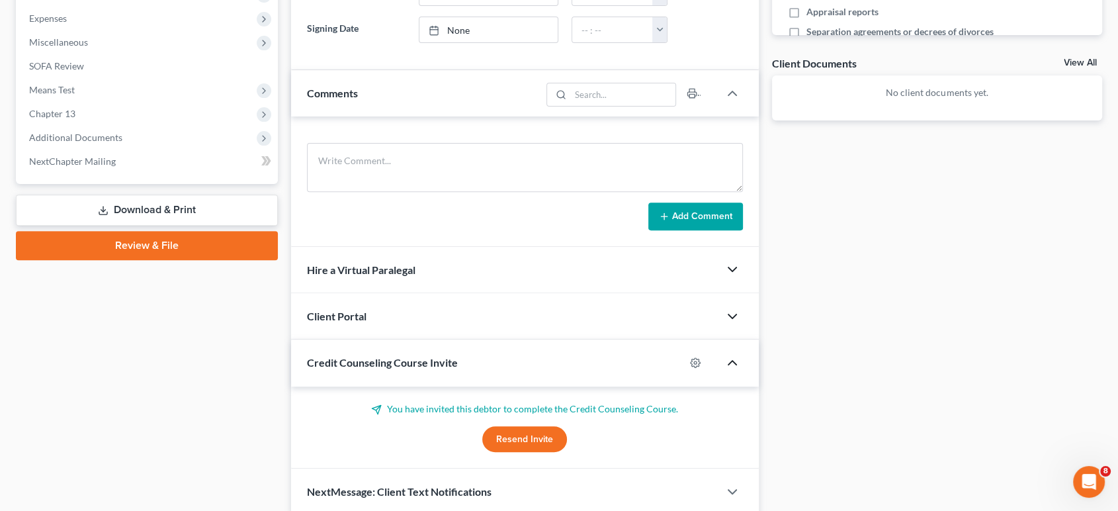
click at [729, 315] on icon "button" at bounding box center [733, 316] width 16 height 16
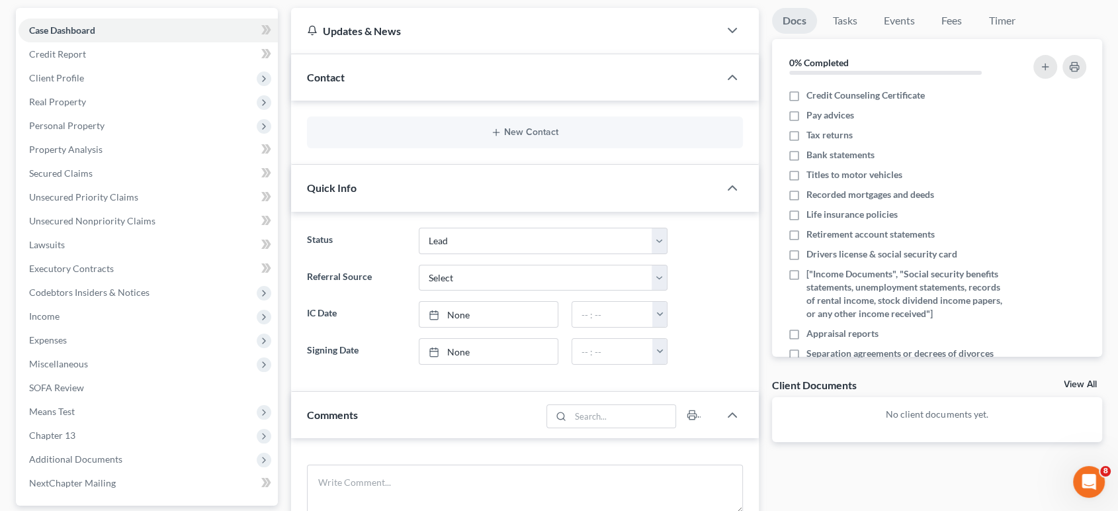
scroll to position [0, 0]
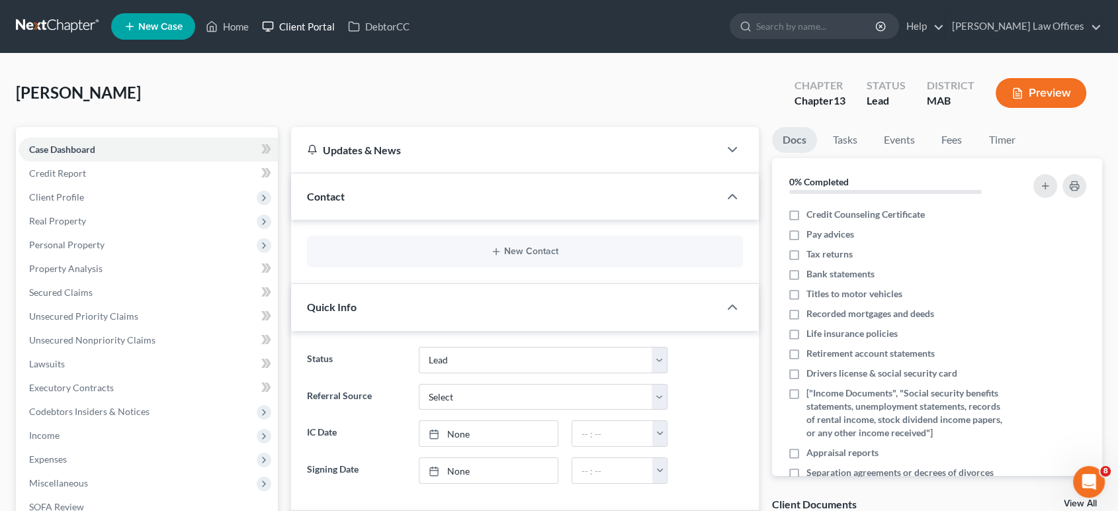
click at [302, 26] on link "Client Portal" at bounding box center [298, 27] width 86 height 24
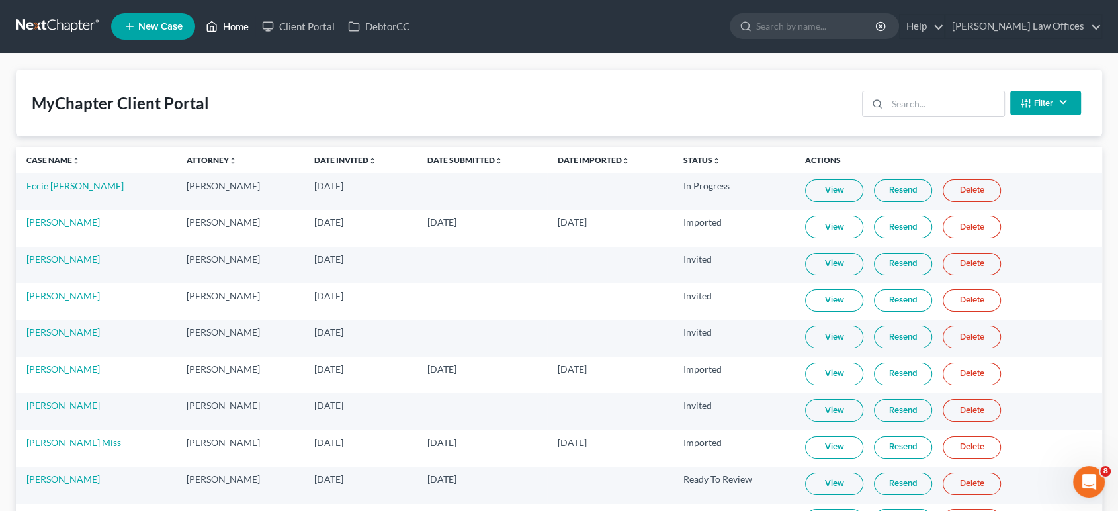
click at [240, 31] on link "Home" at bounding box center [227, 27] width 56 height 24
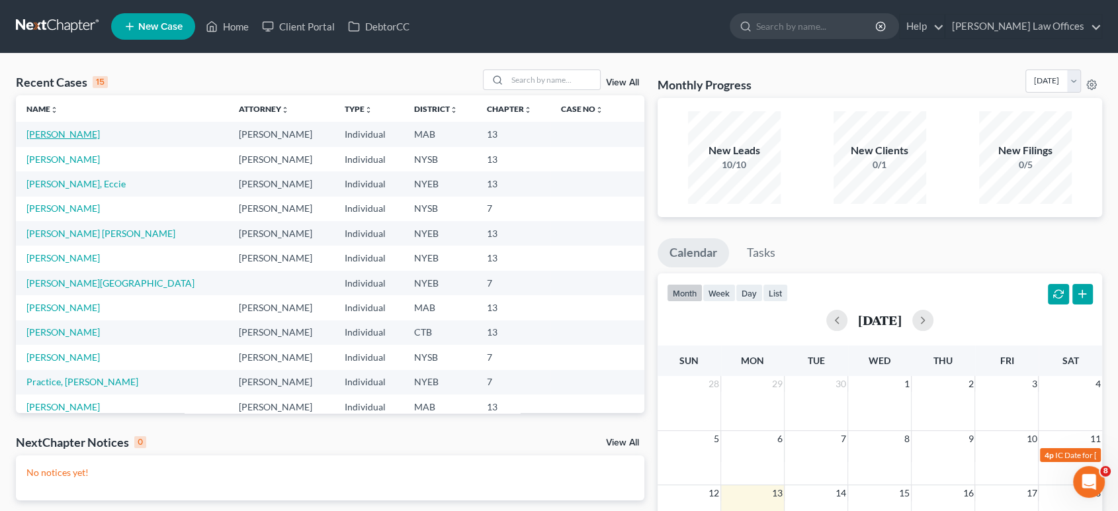
click at [63, 134] on link "[PERSON_NAME]" at bounding box center [62, 133] width 73 height 11
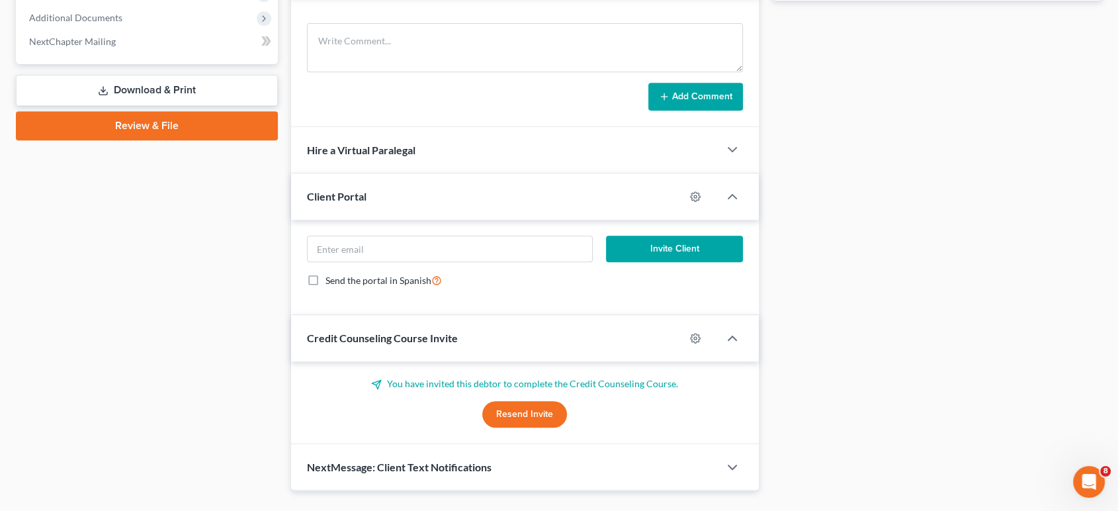
scroll to position [588, 0]
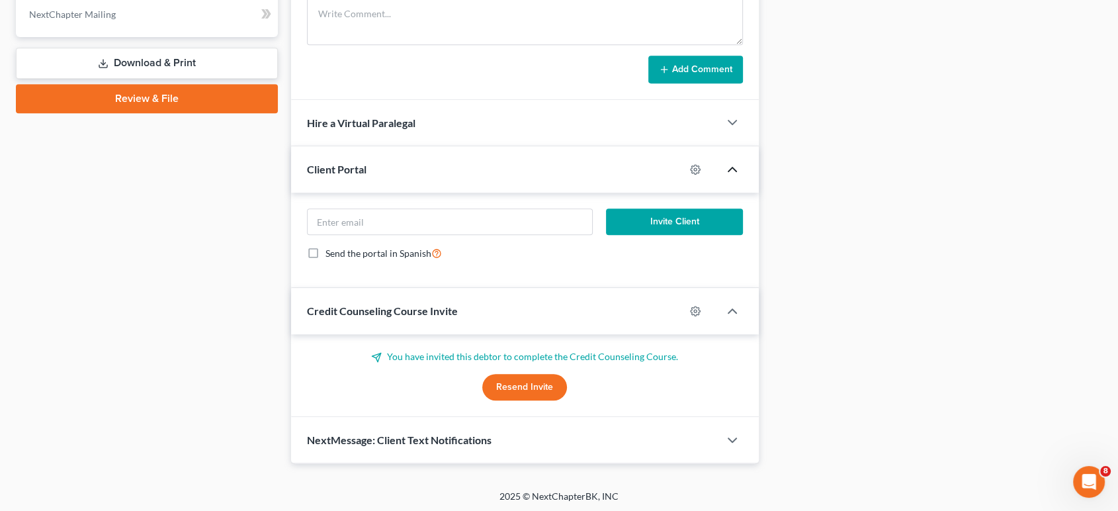
click at [733, 164] on icon "button" at bounding box center [733, 169] width 16 height 16
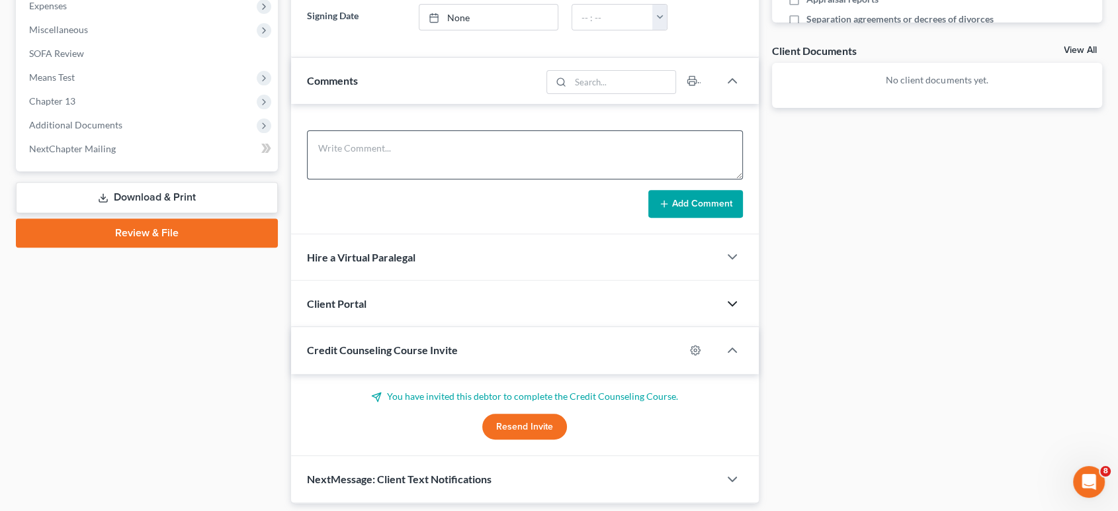
scroll to position [419, 0]
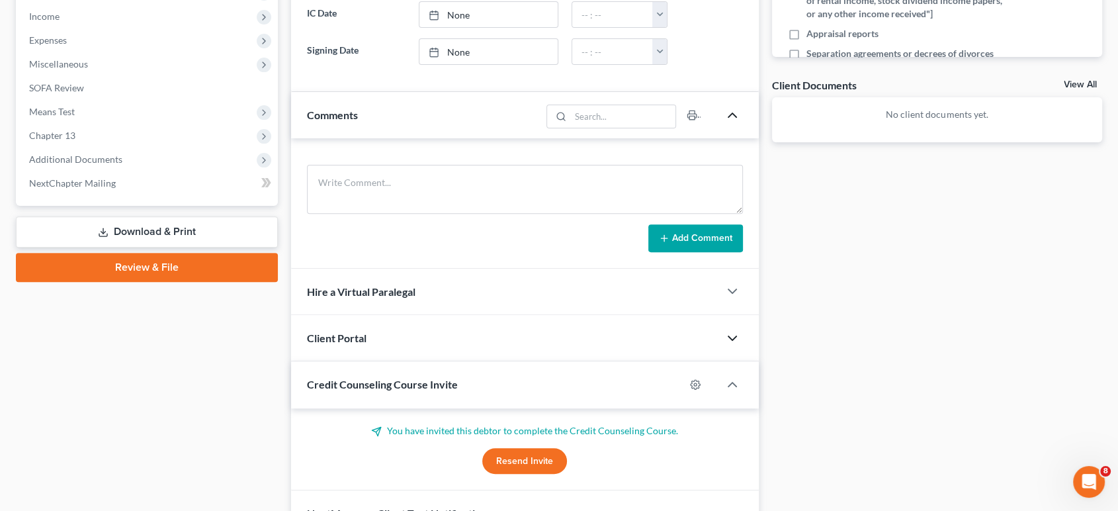
click at [725, 112] on icon "button" at bounding box center [733, 115] width 16 height 16
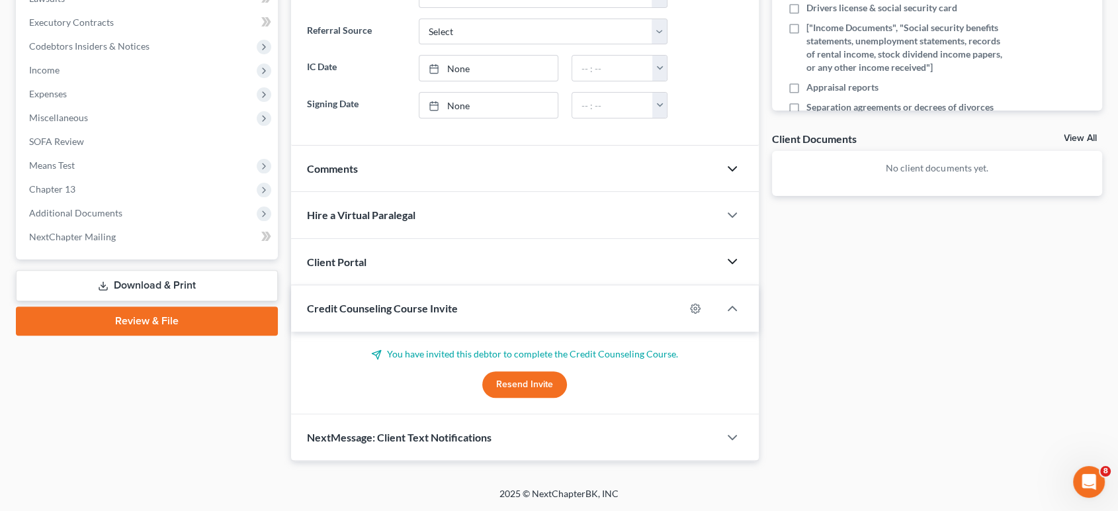
scroll to position [363, 0]
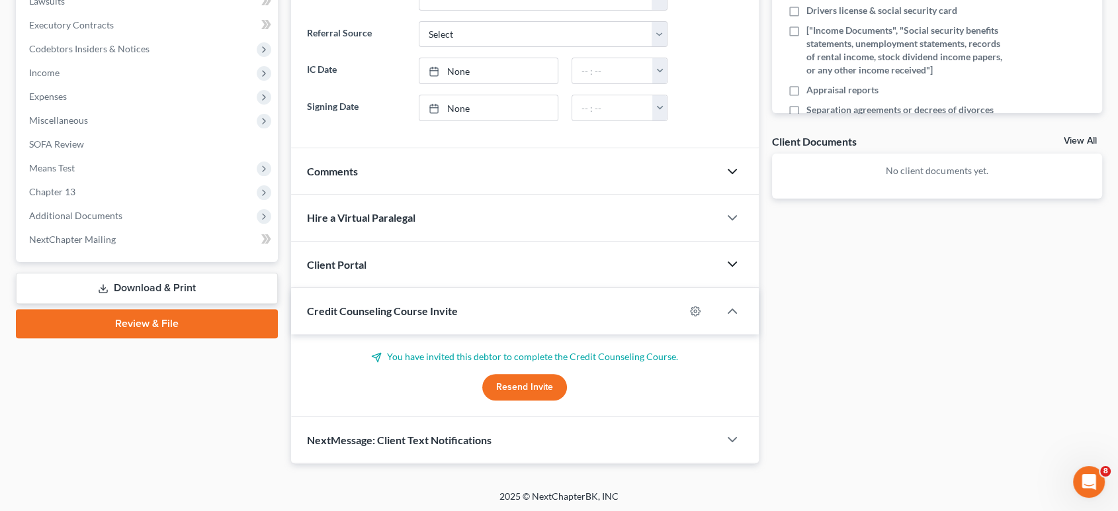
click at [716, 255] on div "Client Portal" at bounding box center [505, 265] width 428 height 46
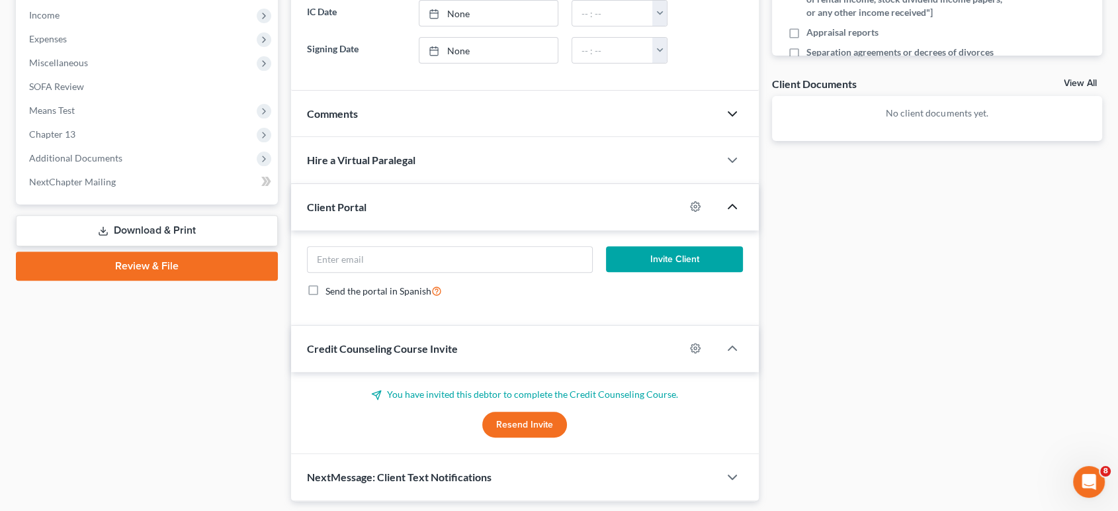
scroll to position [384, 0]
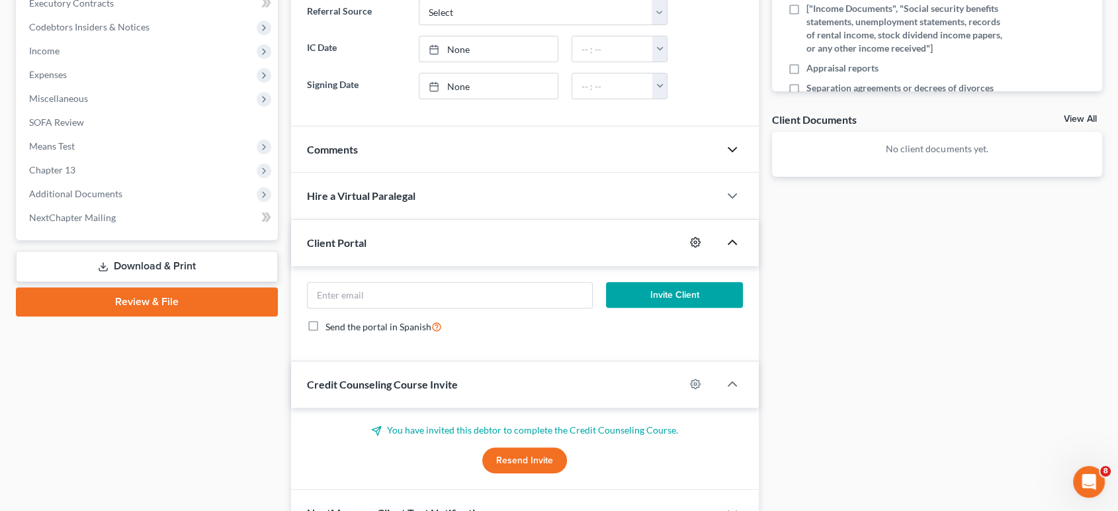
click at [694, 241] on circle "button" at bounding box center [695, 242] width 3 height 3
select select "0"
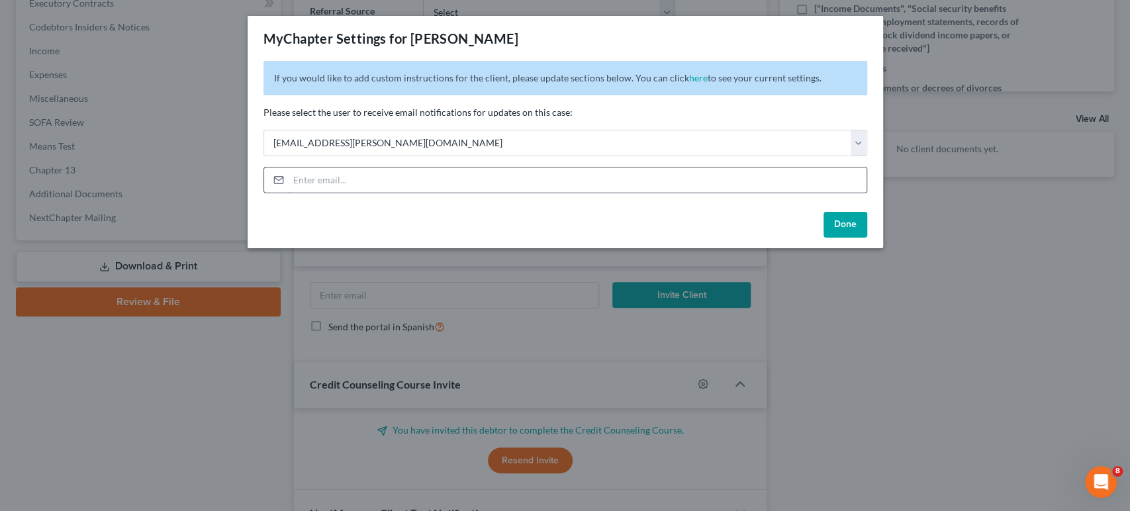
click at [490, 184] on input "email" at bounding box center [578, 179] width 578 height 25
click at [852, 136] on select "Select [EMAIL_ADDRESS][PERSON_NAME][DOMAIN_NAME] [EMAIL_ADDRESS][DOMAIN_NAME] […" at bounding box center [565, 143] width 604 height 26
click at [735, 105] on div "If you would like to add custom instructions for the client, please update sect…" at bounding box center [564, 134] width 635 height 146
click at [457, 185] on input "email" at bounding box center [578, 179] width 578 height 25
click at [834, 227] on button "Done" at bounding box center [845, 225] width 44 height 26
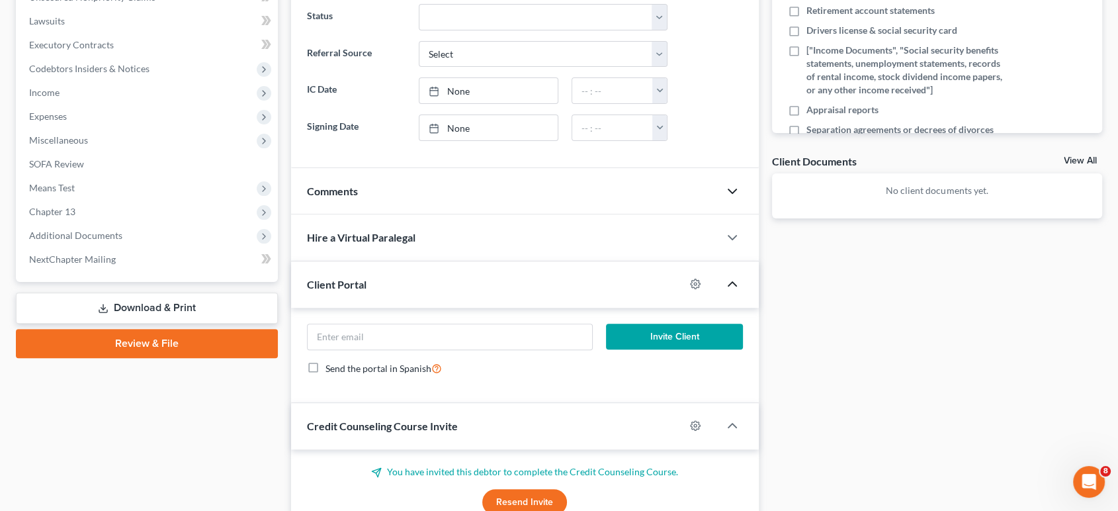
scroll to position [311, 0]
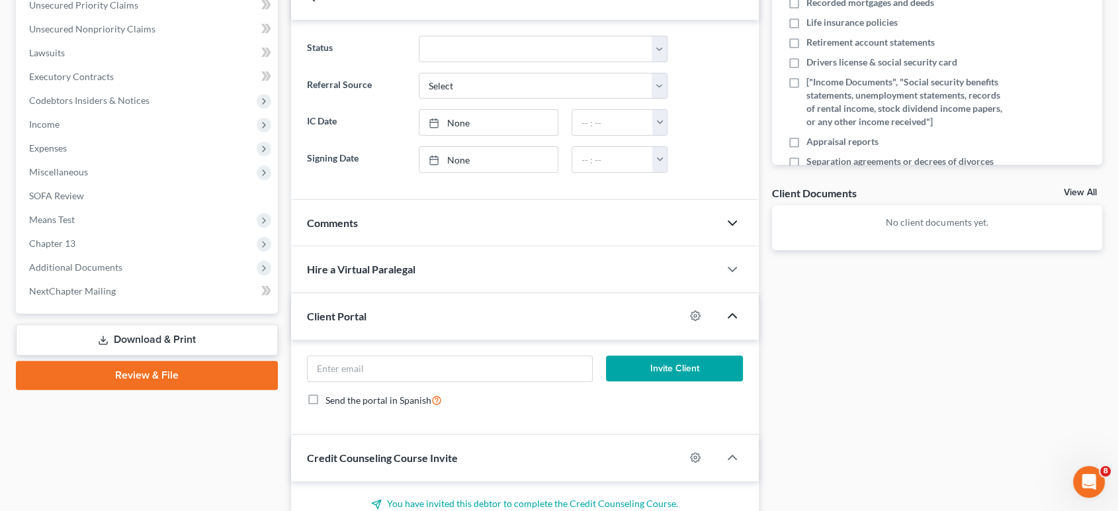
click at [731, 310] on icon "button" at bounding box center [733, 316] width 16 height 16
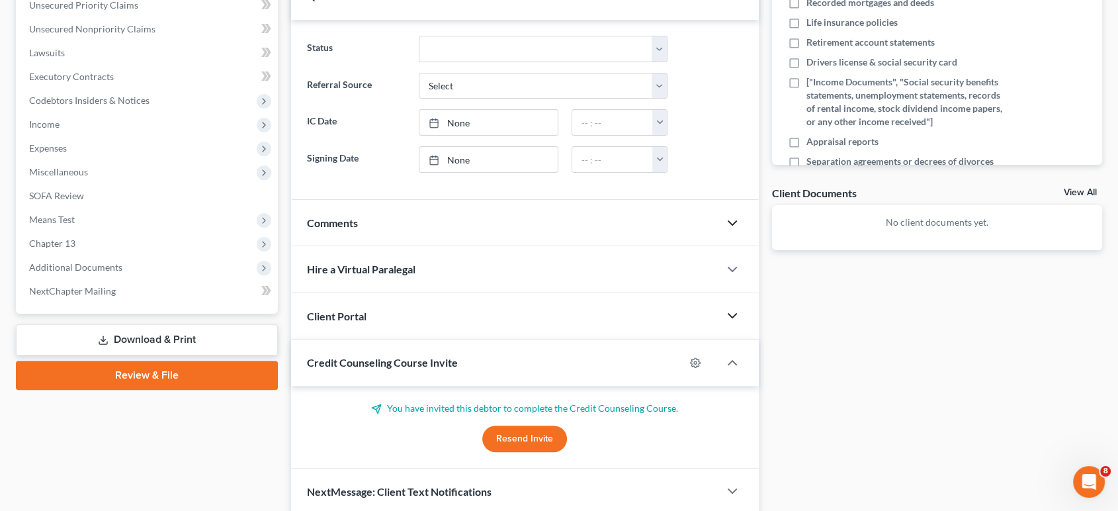
click at [735, 311] on icon "button" at bounding box center [733, 316] width 16 height 16
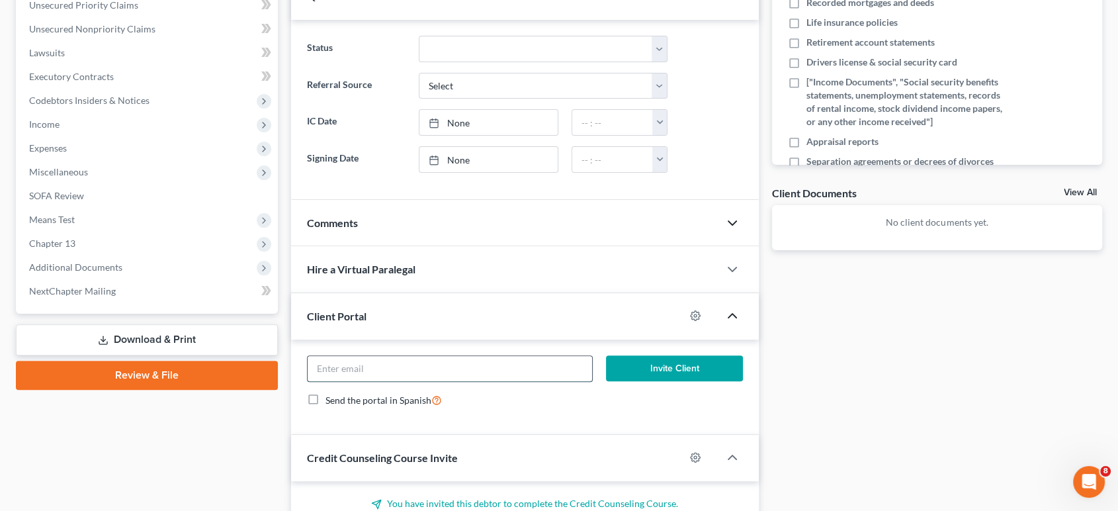
click at [451, 359] on input "email" at bounding box center [450, 368] width 285 height 25
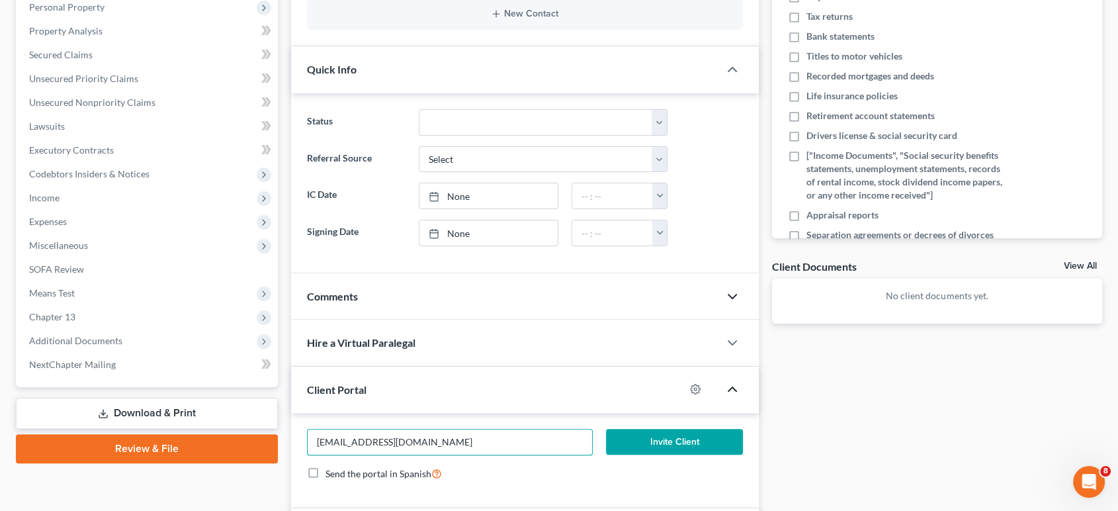
scroll to position [458, 0]
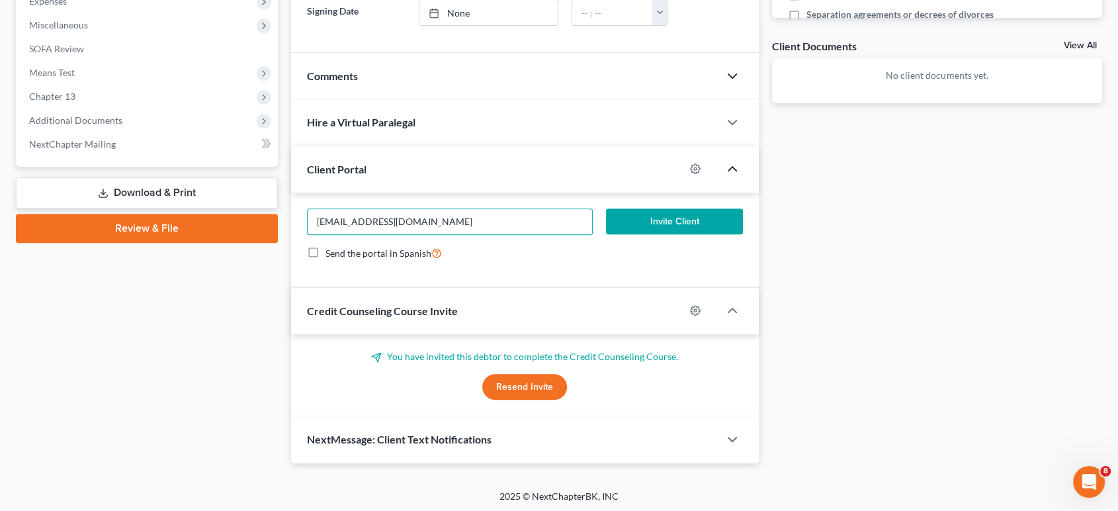
type input "[EMAIL_ADDRESS][DOMAIN_NAME]"
click at [662, 216] on button "Invite Client" at bounding box center [674, 221] width 136 height 26
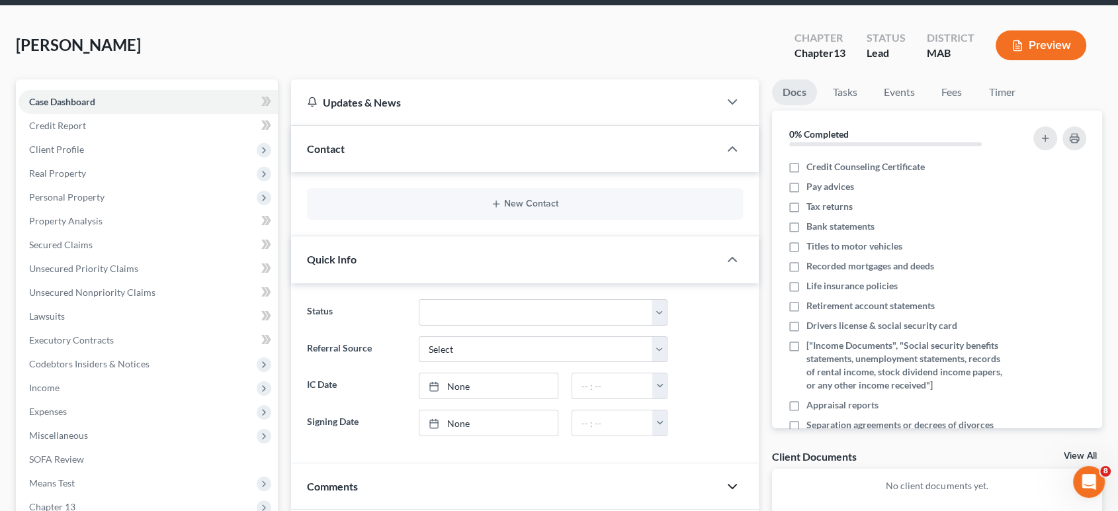
scroll to position [0, 0]
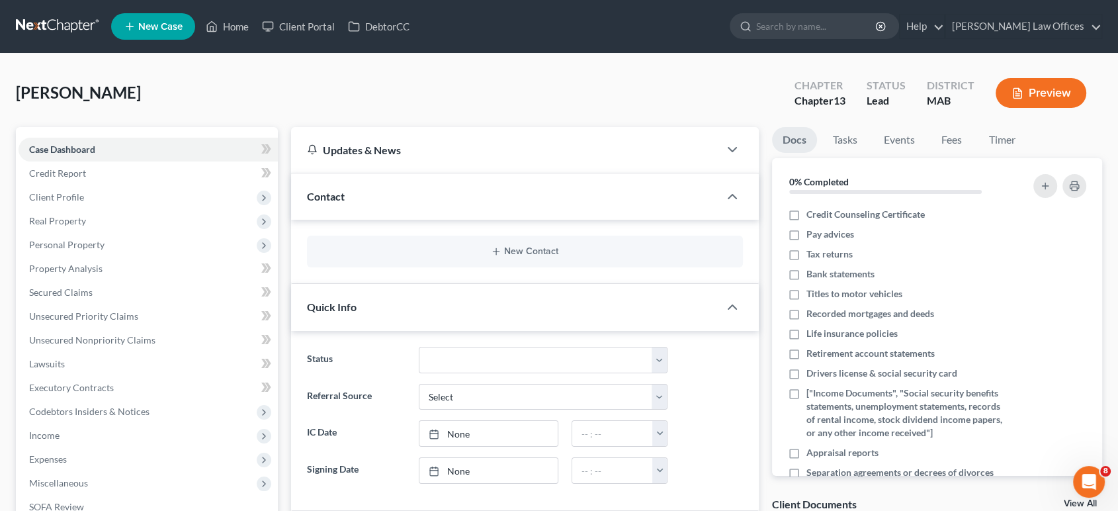
click at [570, 70] on div "[PERSON_NAME] Upgraded Chapter Chapter 13 Status Lead District MAB Preview" at bounding box center [559, 98] width 1087 height 58
drag, startPoint x: 783, startPoint y: 195, endPoint x: 989, endPoint y: 189, distance: 206.5
click at [989, 189] on div "0% Completed" at bounding box center [937, 181] width 330 height 46
click at [519, 89] on div "[PERSON_NAME] Upgraded Chapter Chapter 13 Status Lead District MAB Preview" at bounding box center [559, 98] width 1087 height 58
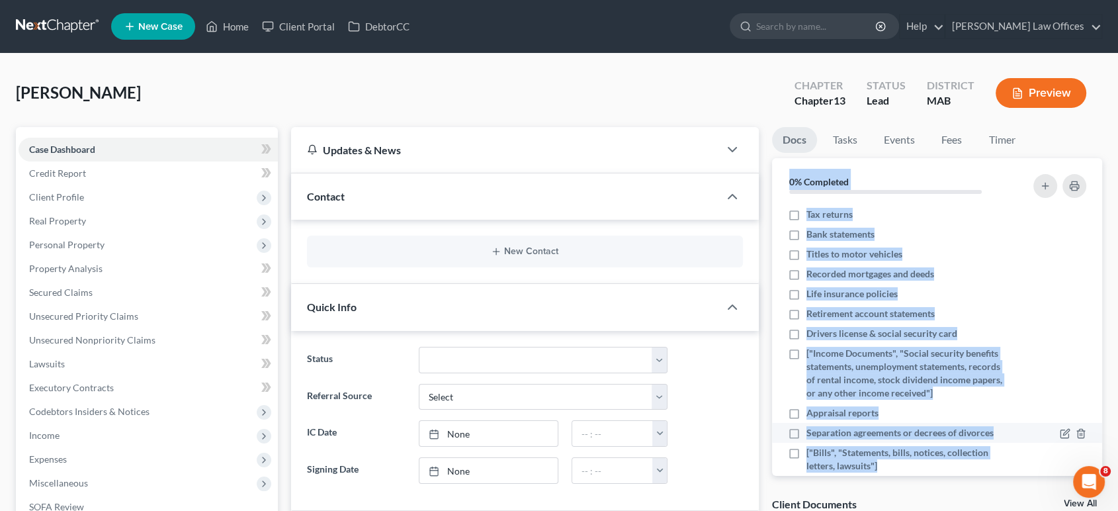
scroll to position [61, 0]
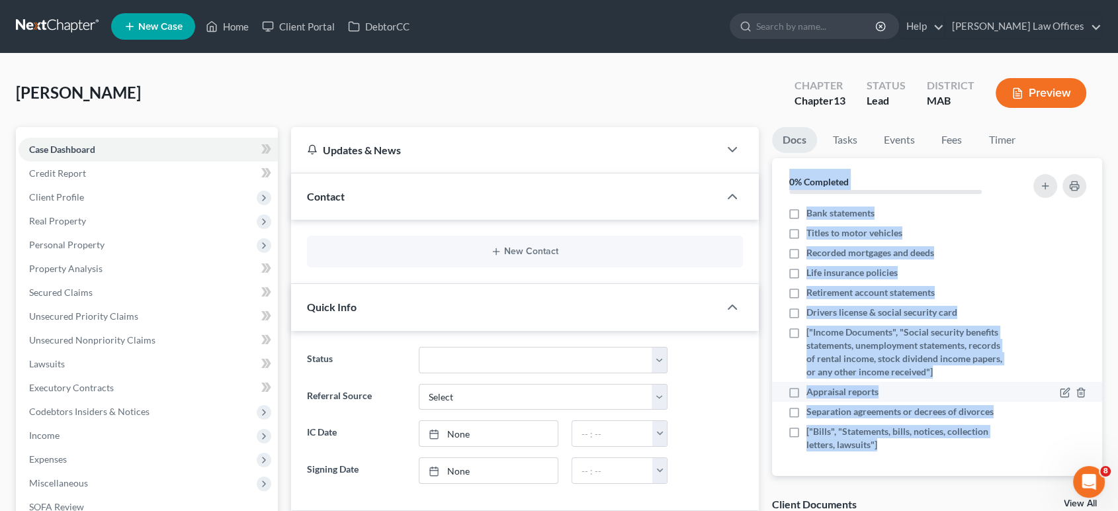
drag, startPoint x: 783, startPoint y: 166, endPoint x: 936, endPoint y: 400, distance: 278.8
click at [1011, 468] on div "0% Completed Nothing here yet! Credit Counseling Certificate Pay advices Tax re…" at bounding box center [937, 317] width 330 height 318
copy div "0% Completed Nothing here yet! Credit Counseling Certificate Pay advices Tax re…"
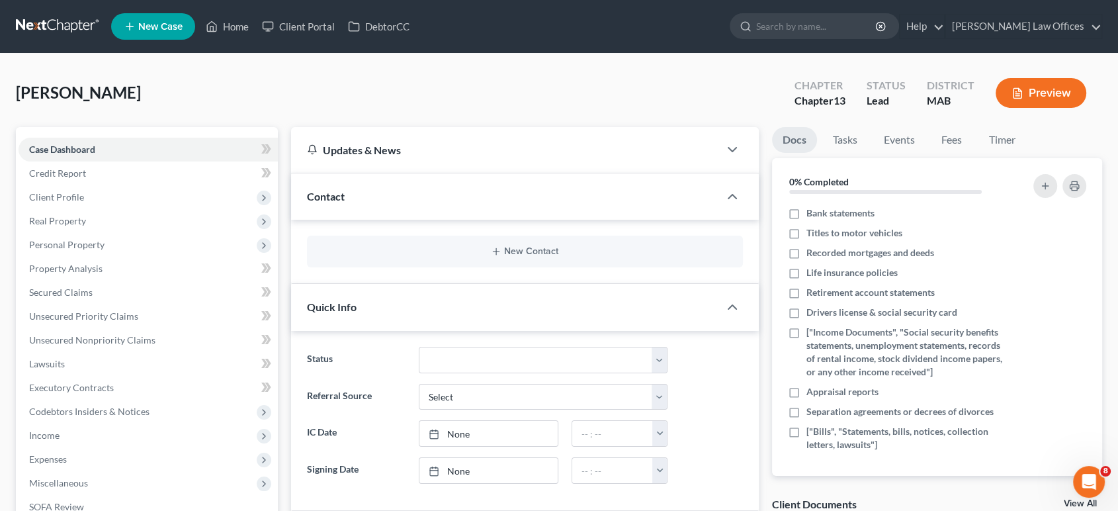
click at [458, 73] on div "[PERSON_NAME] Upgraded Chapter Chapter 13 Status Lead District MAB Preview" at bounding box center [559, 98] width 1087 height 58
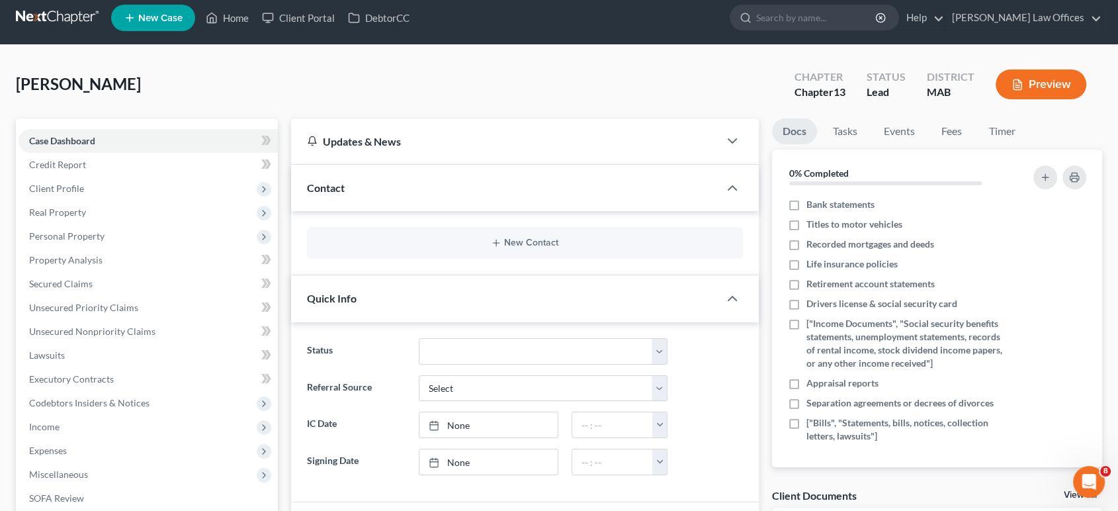
scroll to position [0, 0]
